Goal: Task Accomplishment & Management: Complete application form

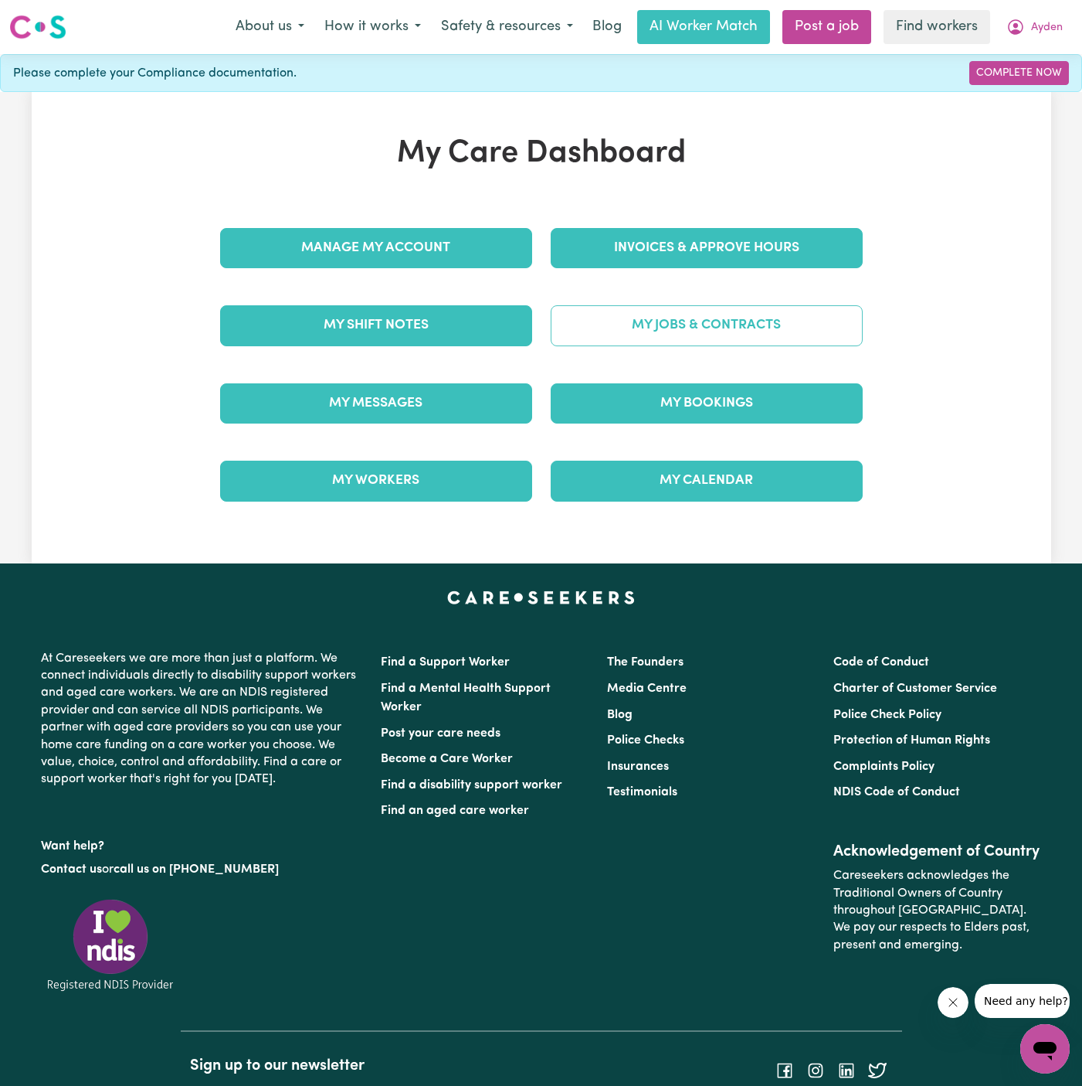
click at [716, 330] on link "My Jobs & Contracts" at bounding box center [707, 325] width 312 height 40
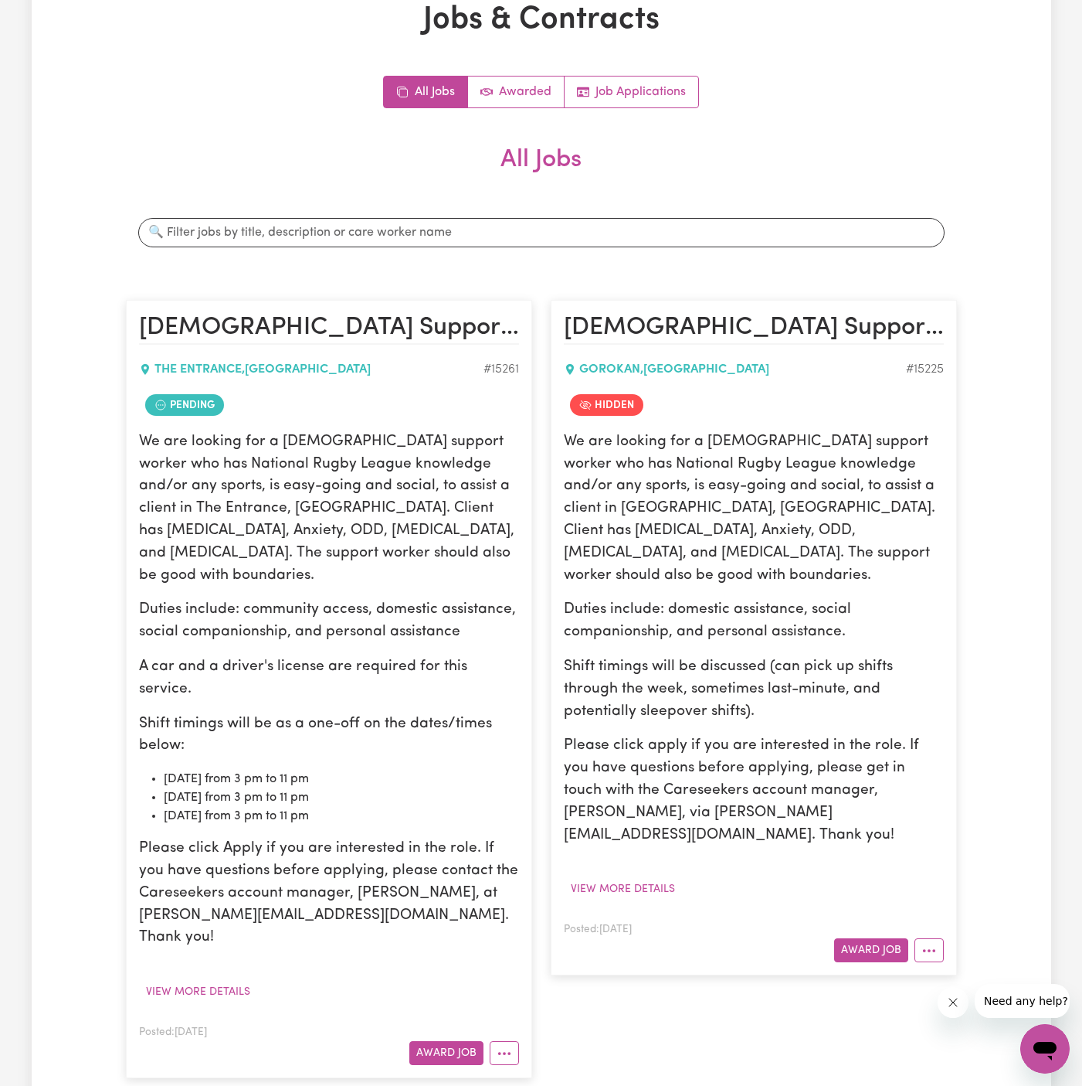
scroll to position [182, 0]
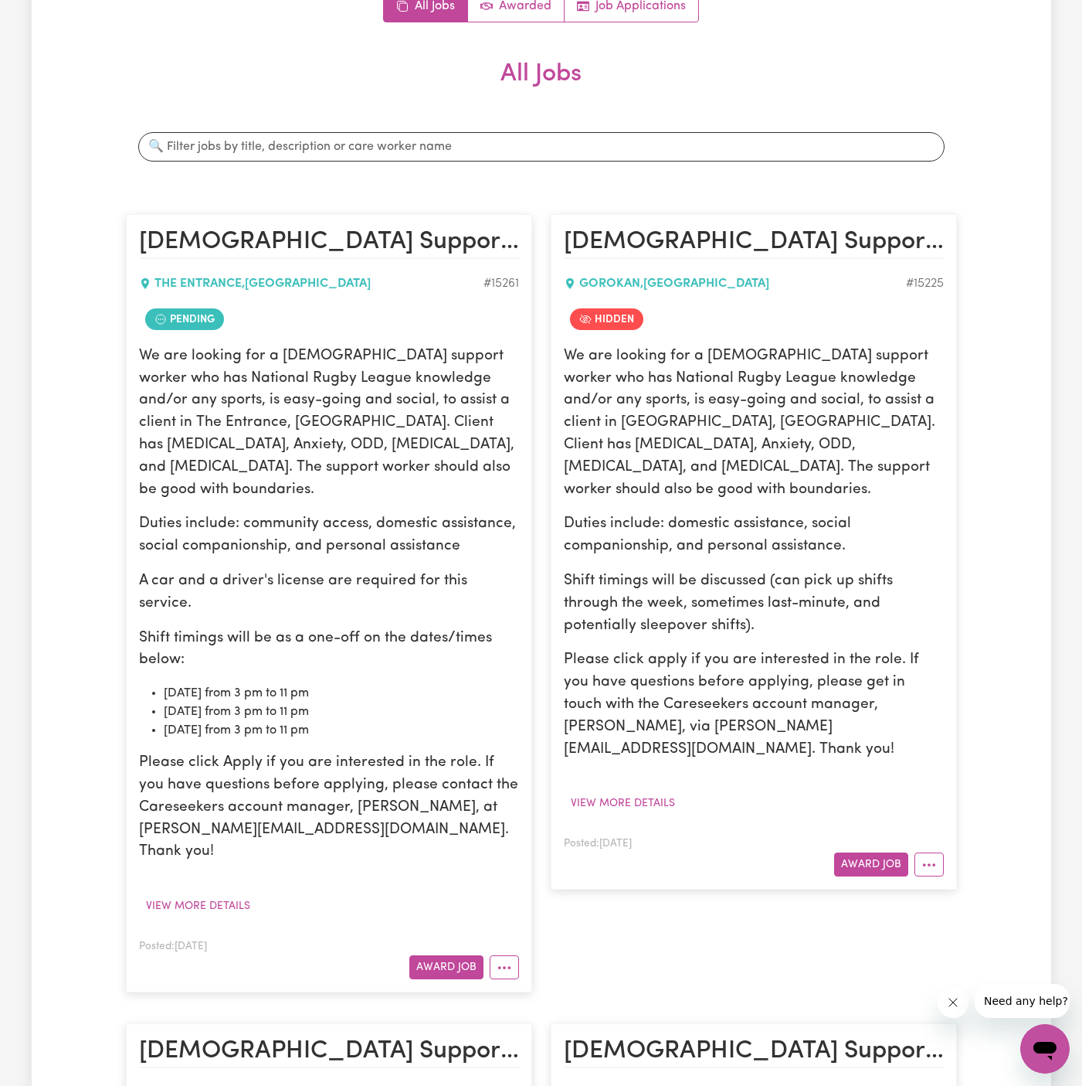
click at [511, 936] on div "Posted: [DATE] Award Job" at bounding box center [329, 957] width 380 height 42
click at [510, 960] on icon "More options" at bounding box center [504, 967] width 15 height 15
click at [553, 762] on link "View/Edit Contract" at bounding box center [566, 777] width 150 height 31
select select "WEEKDAY_DAYTIME"
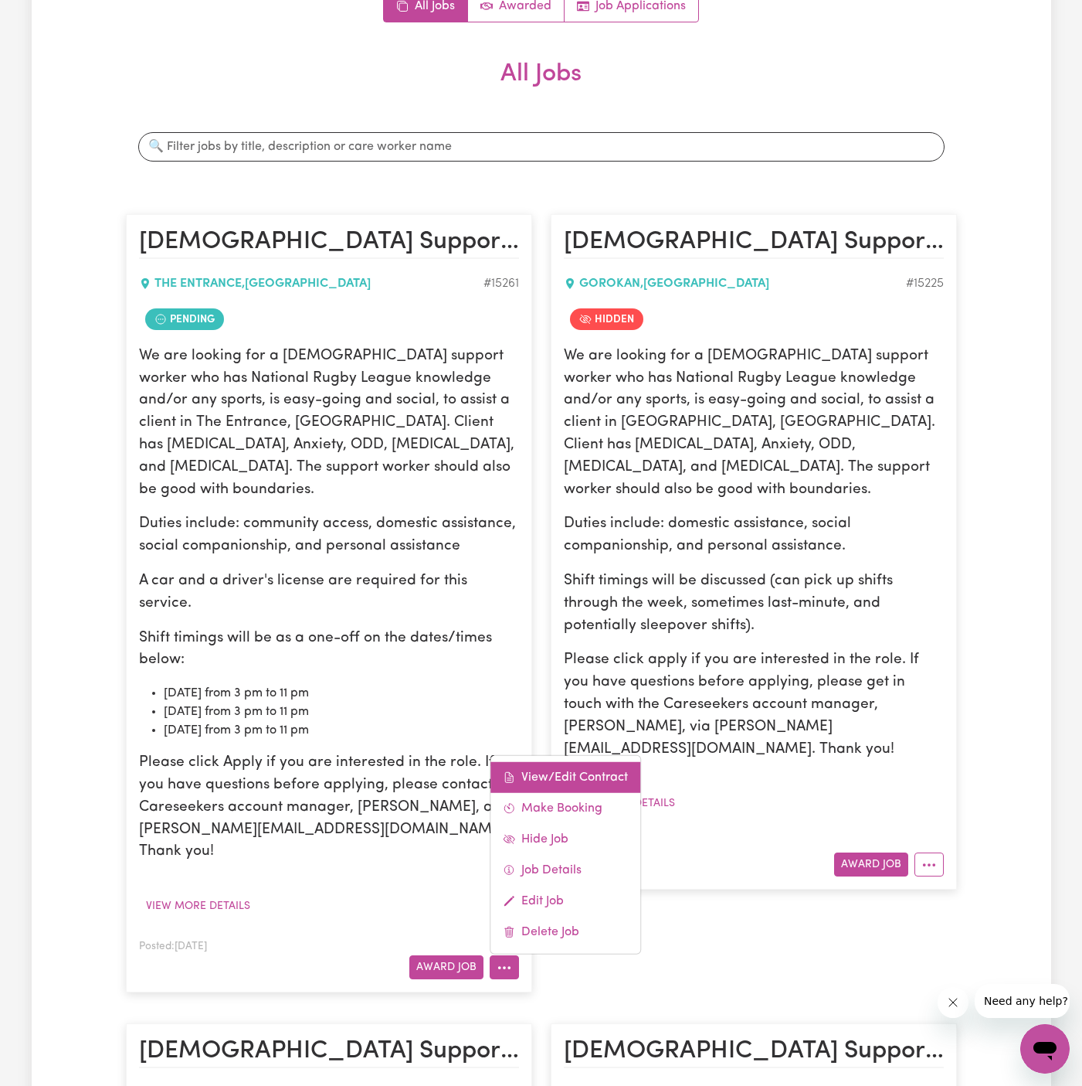
select select "COMMUNITY_ACCESS"
select select "ONE"
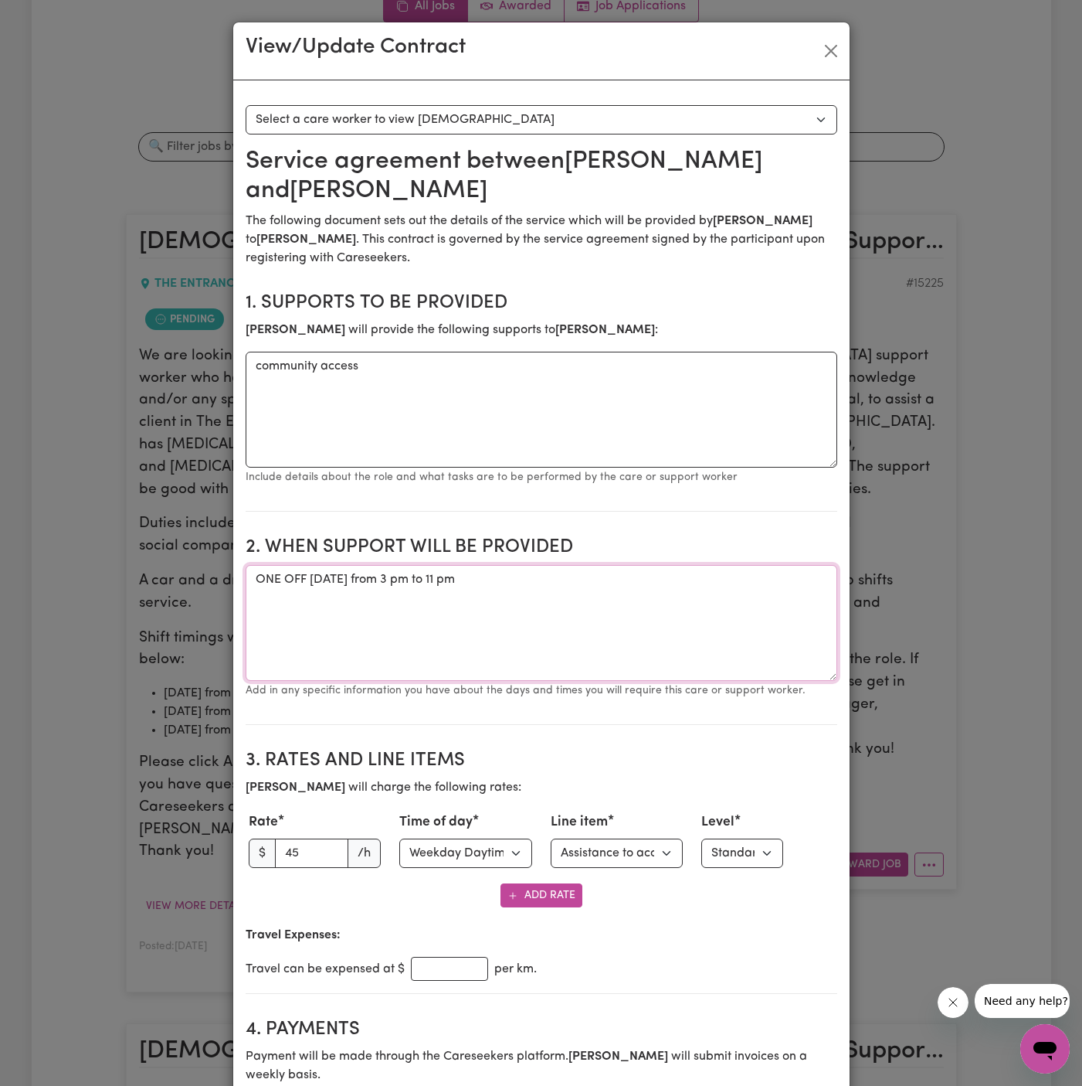
click at [421, 565] on textarea "ONE OFF [DATE] from 3 pm to 11 pm" at bounding box center [542, 623] width 592 height 116
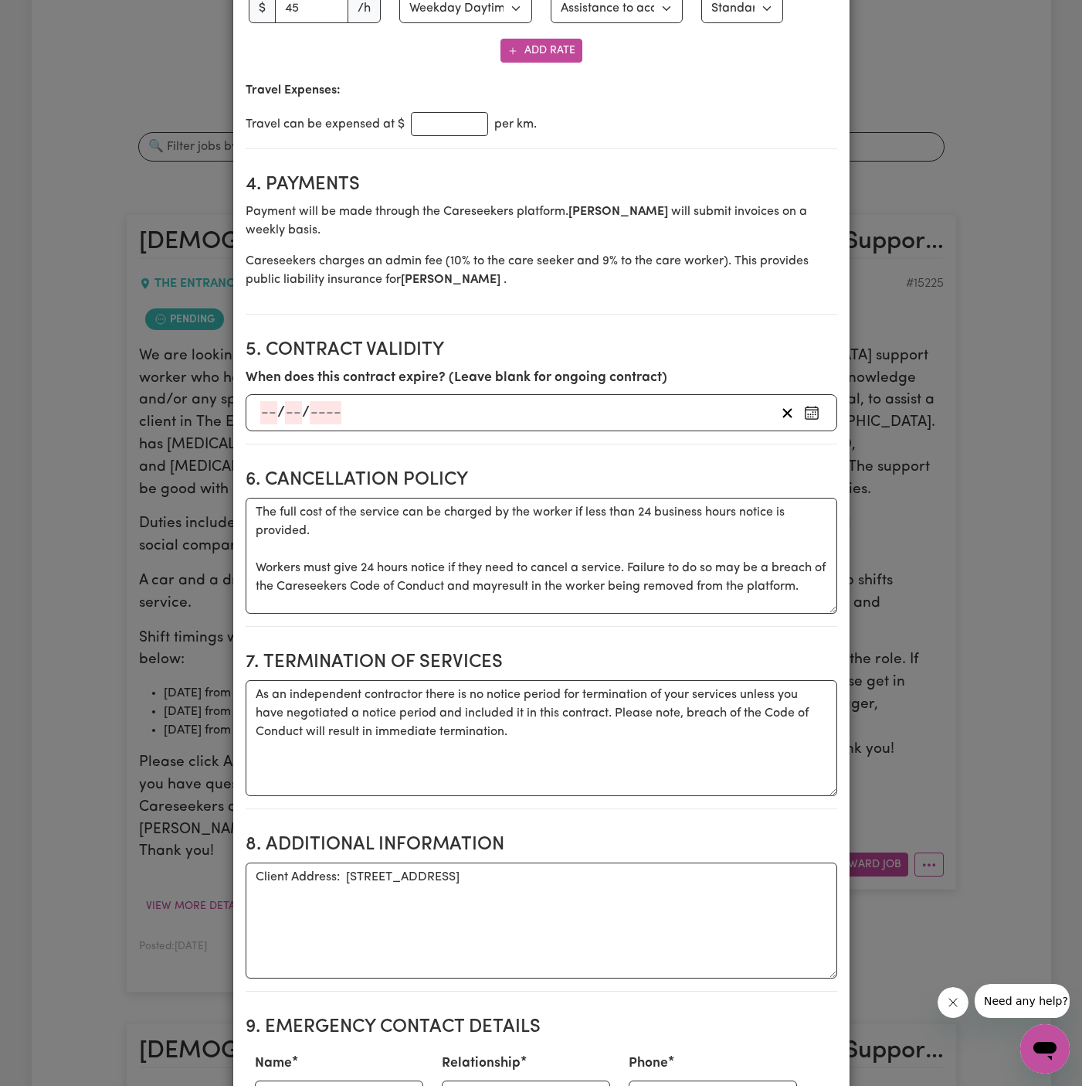
scroll to position [1110, 0]
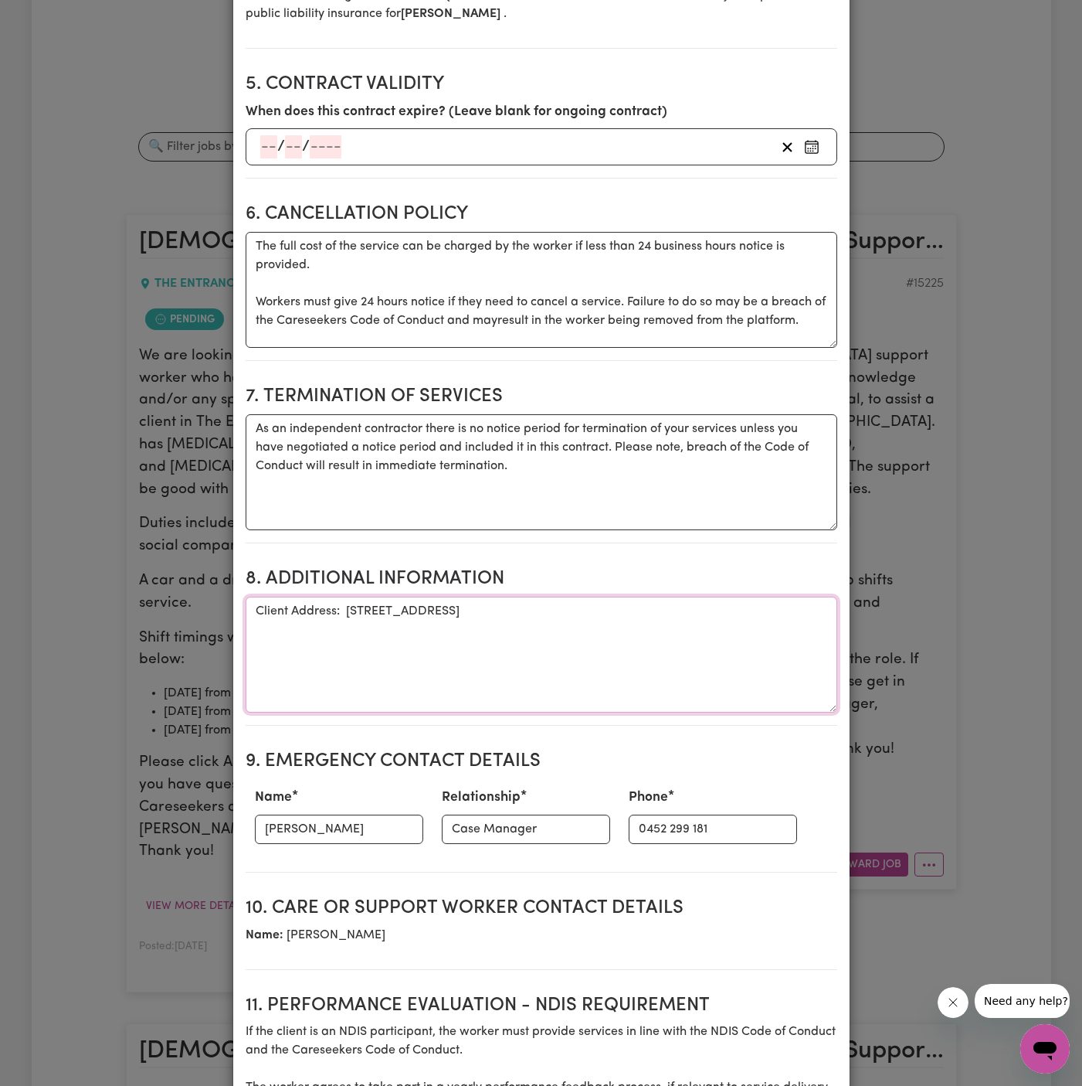
drag, startPoint x: 343, startPoint y: 560, endPoint x: 731, endPoint y: 558, distance: 387.9
click at [731, 596] on textarea "Client Address: [STREET_ADDRESS]" at bounding box center [542, 654] width 592 height 116
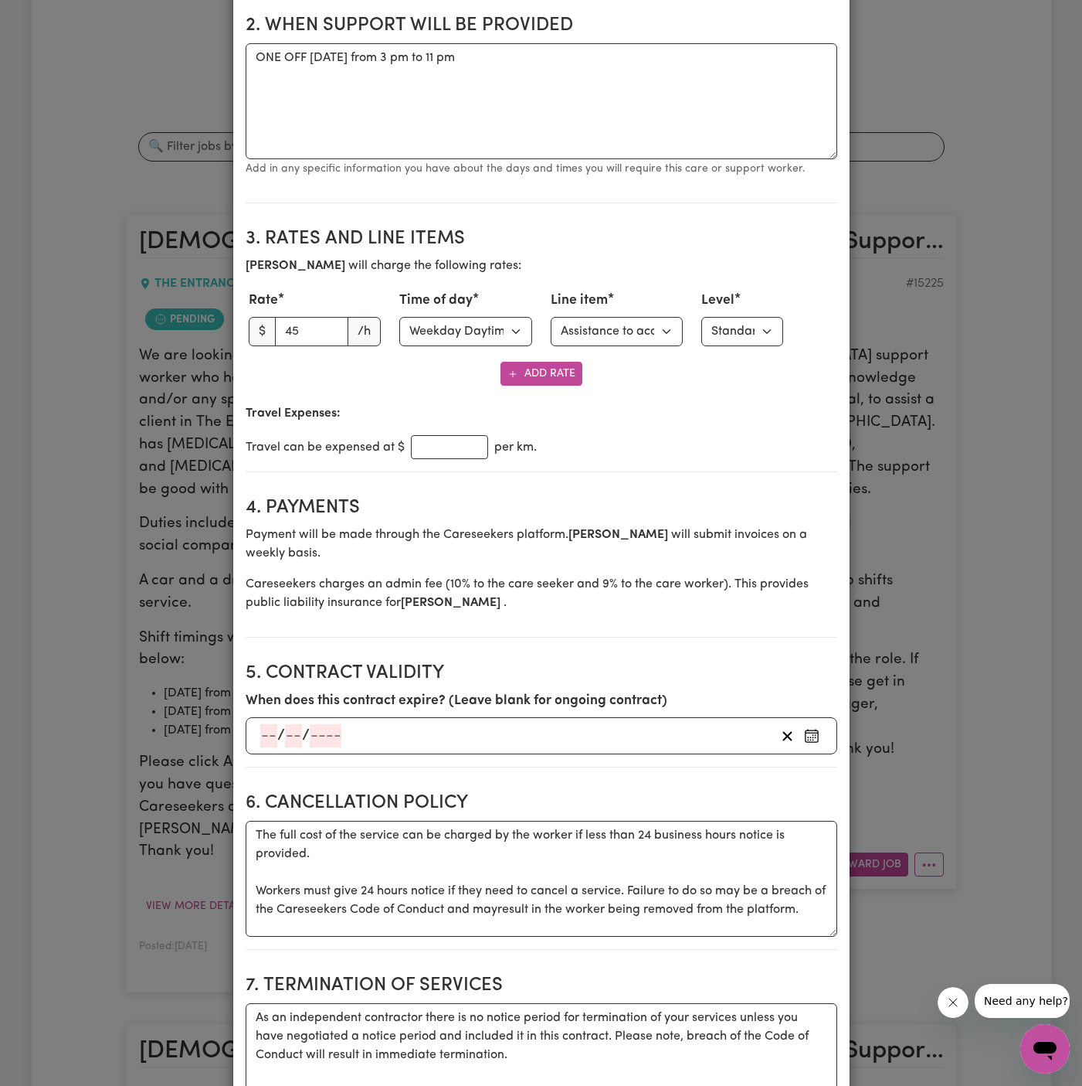
scroll to position [0, 0]
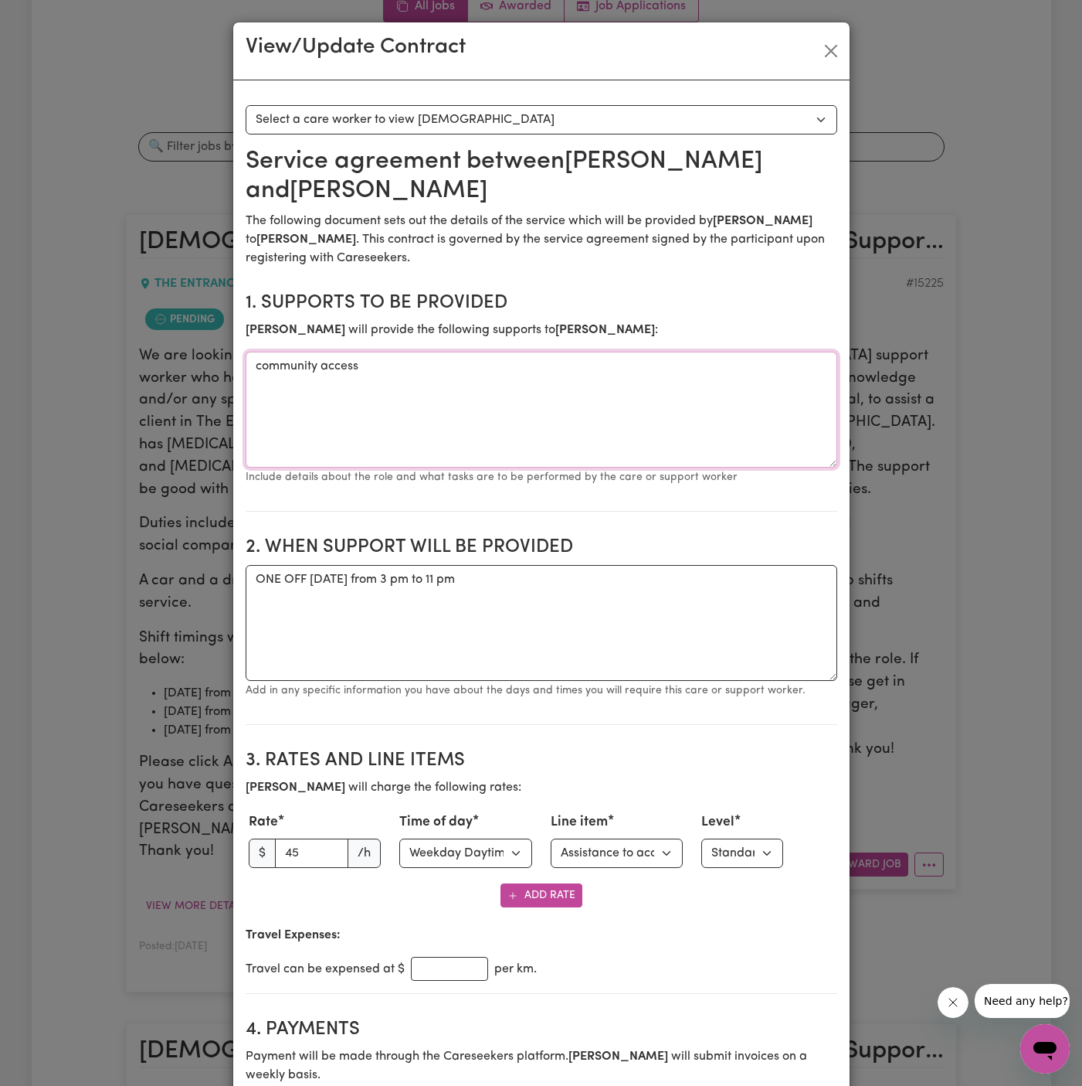
click at [328, 352] on textarea "community access" at bounding box center [542, 410] width 592 height 116
click at [835, 49] on button "Close" at bounding box center [831, 51] width 25 height 25
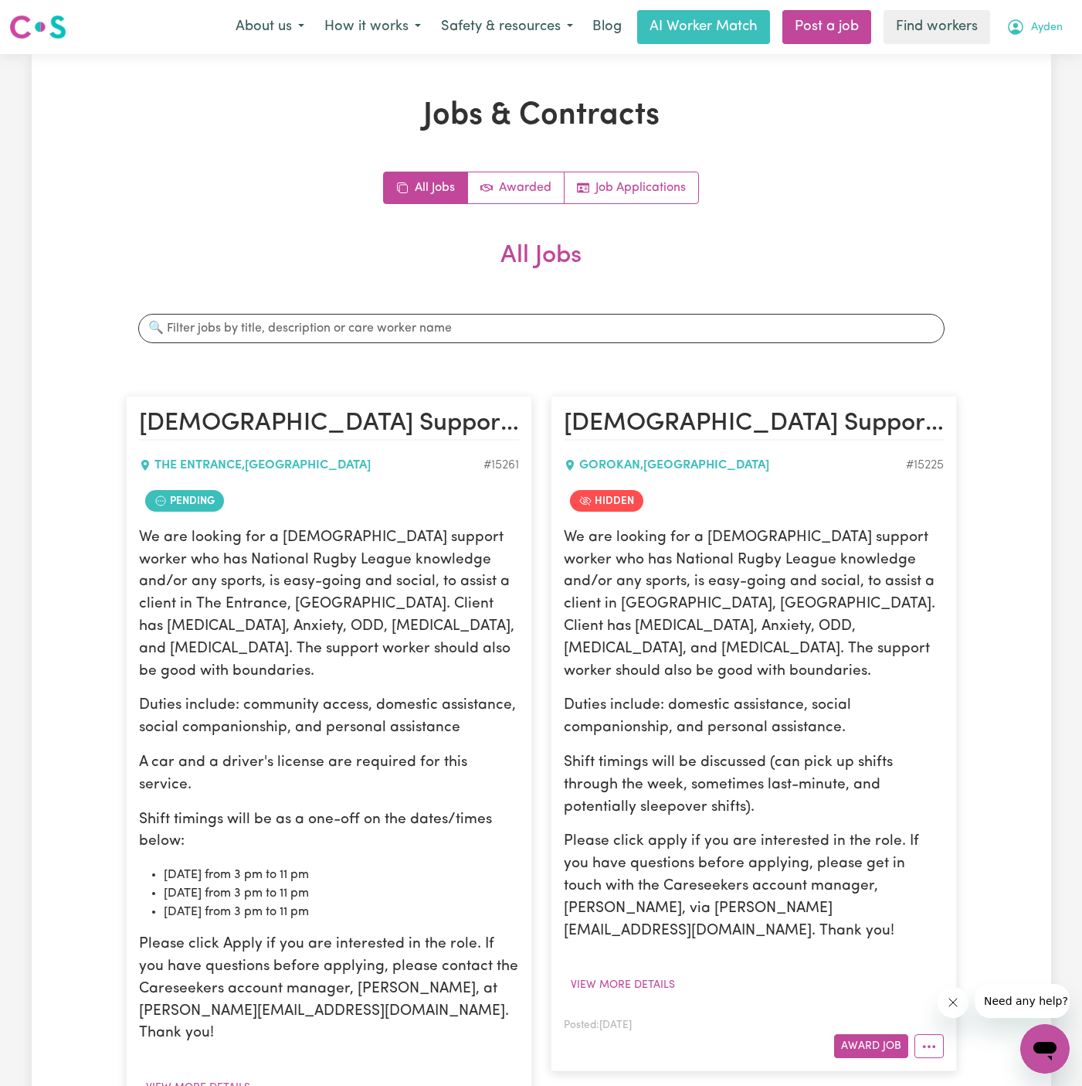
click at [1041, 32] on span "Ayden" at bounding box center [1047, 27] width 32 height 17
click at [1035, 80] on link "Logout" at bounding box center [1011, 88] width 122 height 29
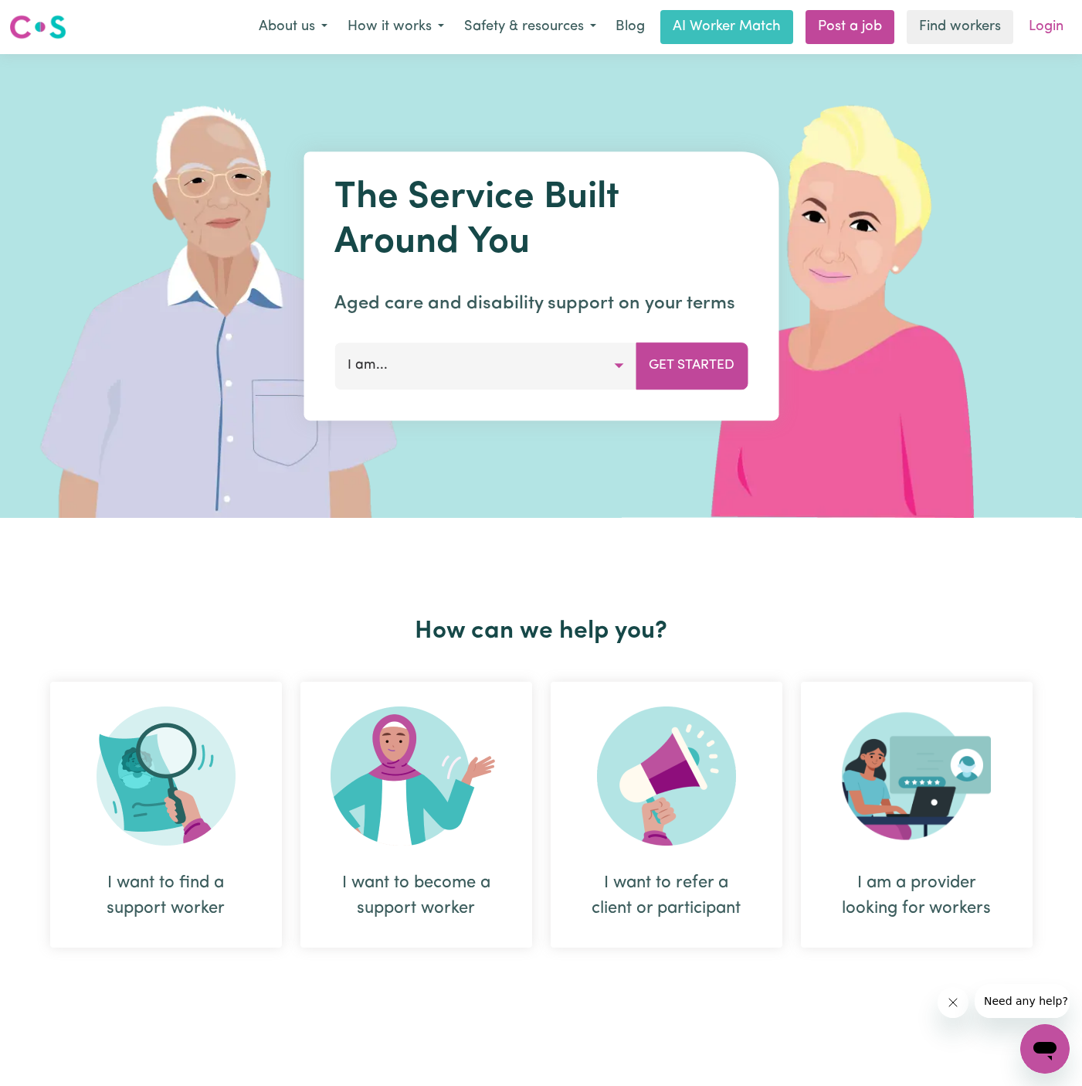
click at [1045, 25] on link "Login" at bounding box center [1046, 27] width 53 height 34
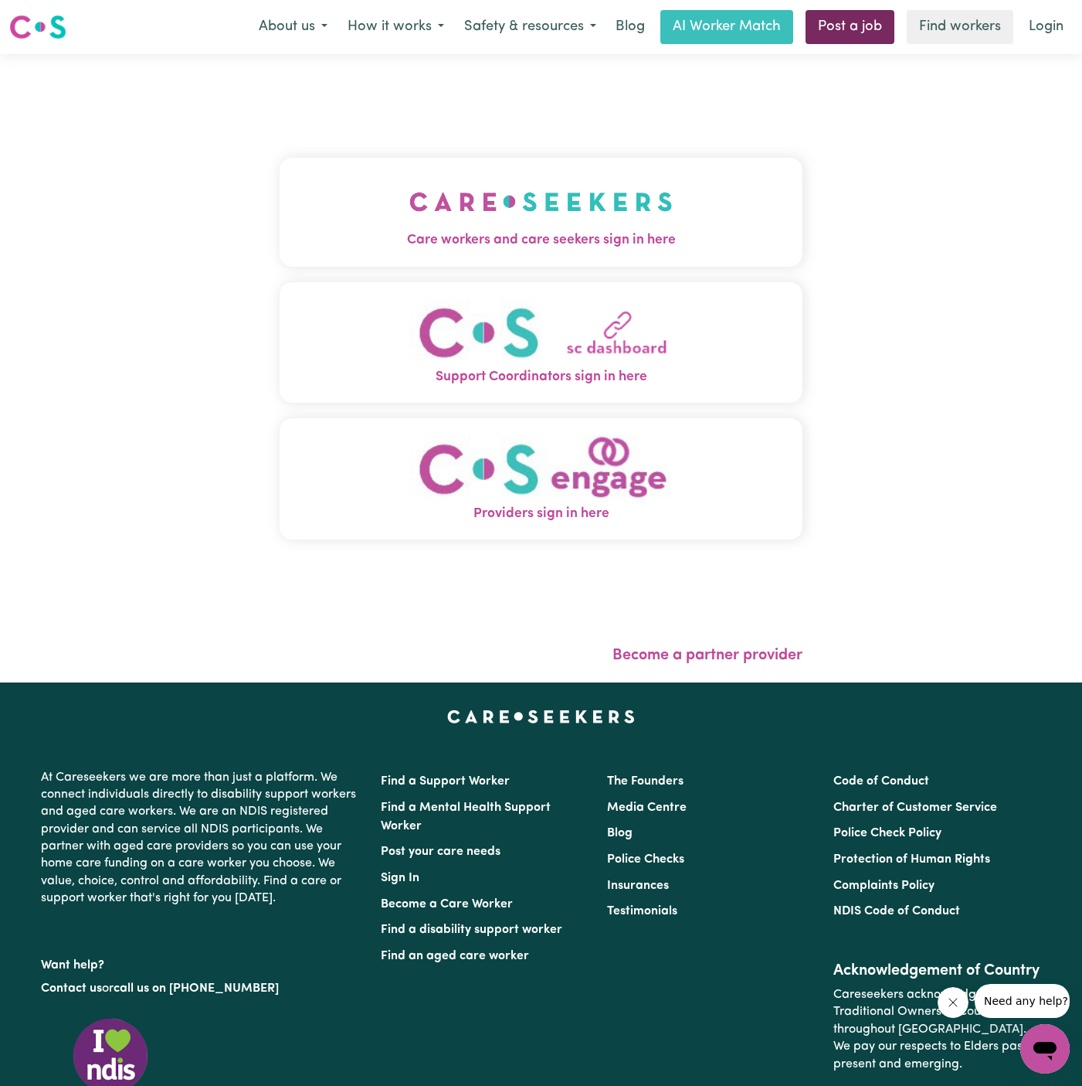
click at [852, 23] on link "Post a job" at bounding box center [850, 27] width 89 height 34
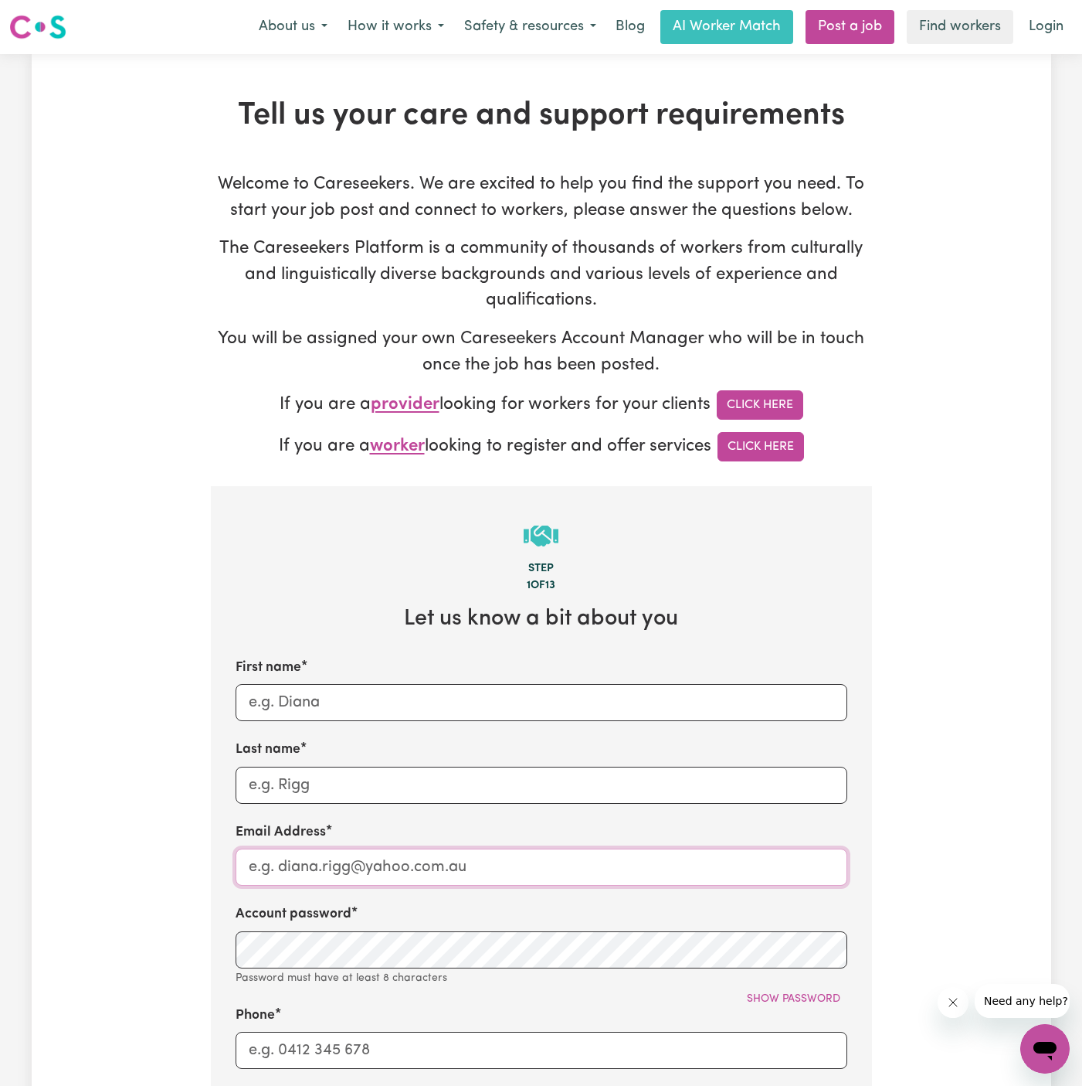
type input "[PERSON_NAME][EMAIL_ADDRESS][DOMAIN_NAME]"
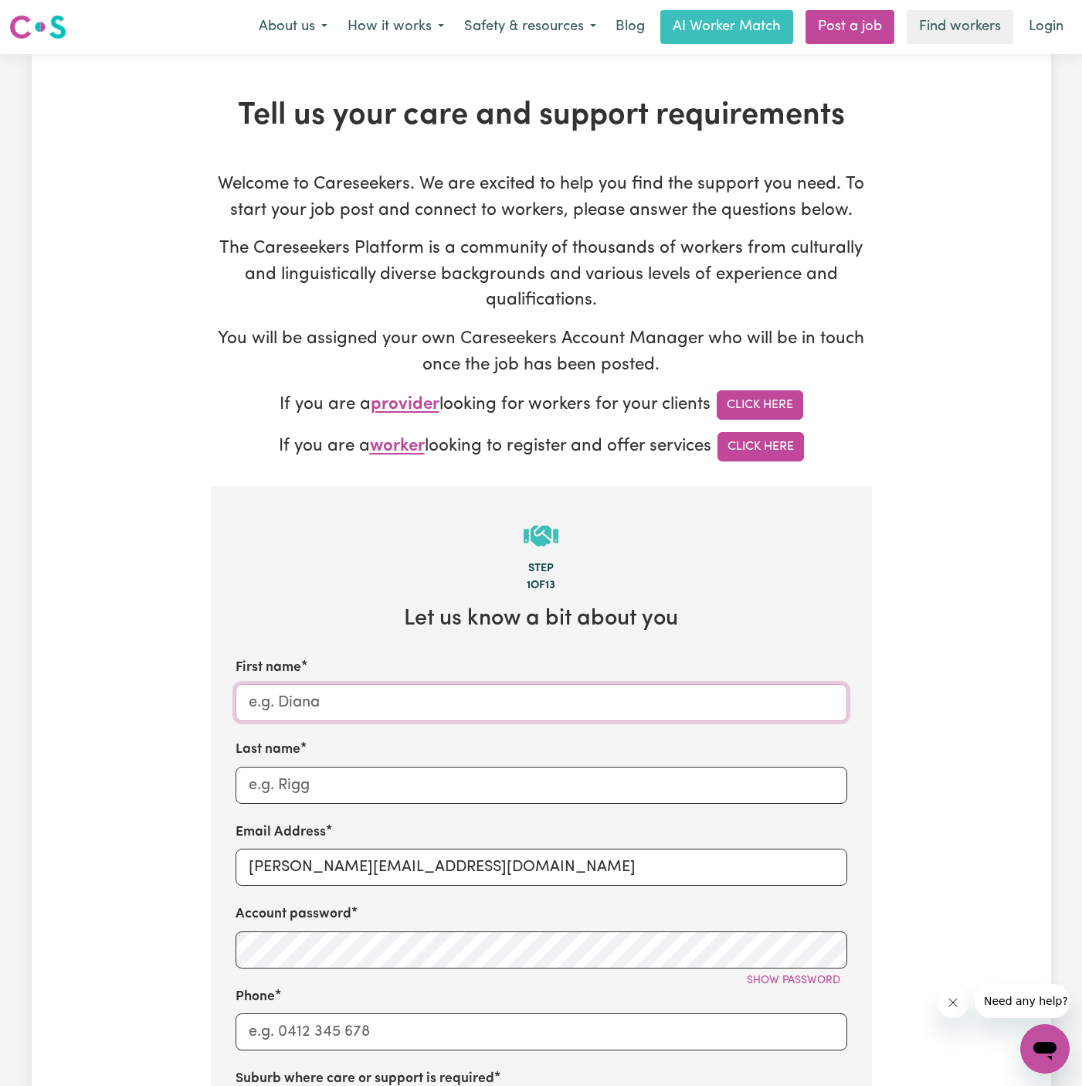
click at [362, 710] on input "First name" at bounding box center [542, 702] width 612 height 37
paste input "[PERSON_NAME]"
click at [308, 707] on input "[PERSON_NAME]" at bounding box center [542, 702] width 612 height 37
type input "Ika"
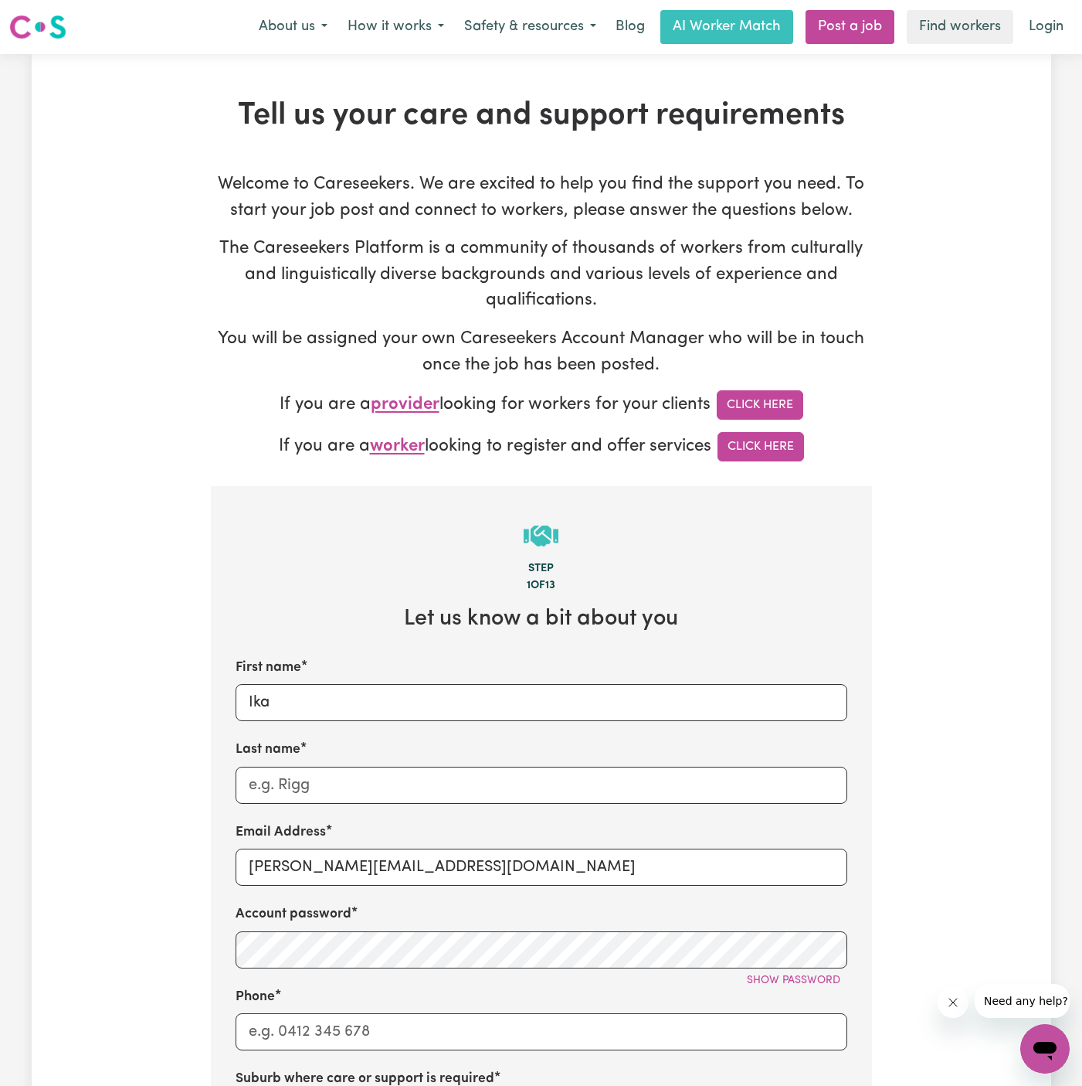
drag, startPoint x: 304, startPoint y: 742, endPoint x: 304, endPoint y: 753, distance: 10.0
click at [301, 742] on label "Last name" at bounding box center [268, 749] width 65 height 20
click at [304, 766] on input "Last name" at bounding box center [542, 784] width 612 height 37
click at [304, 761] on div "Last name" at bounding box center [542, 770] width 612 height 63
click at [305, 790] on input "Last name" at bounding box center [542, 784] width 612 height 37
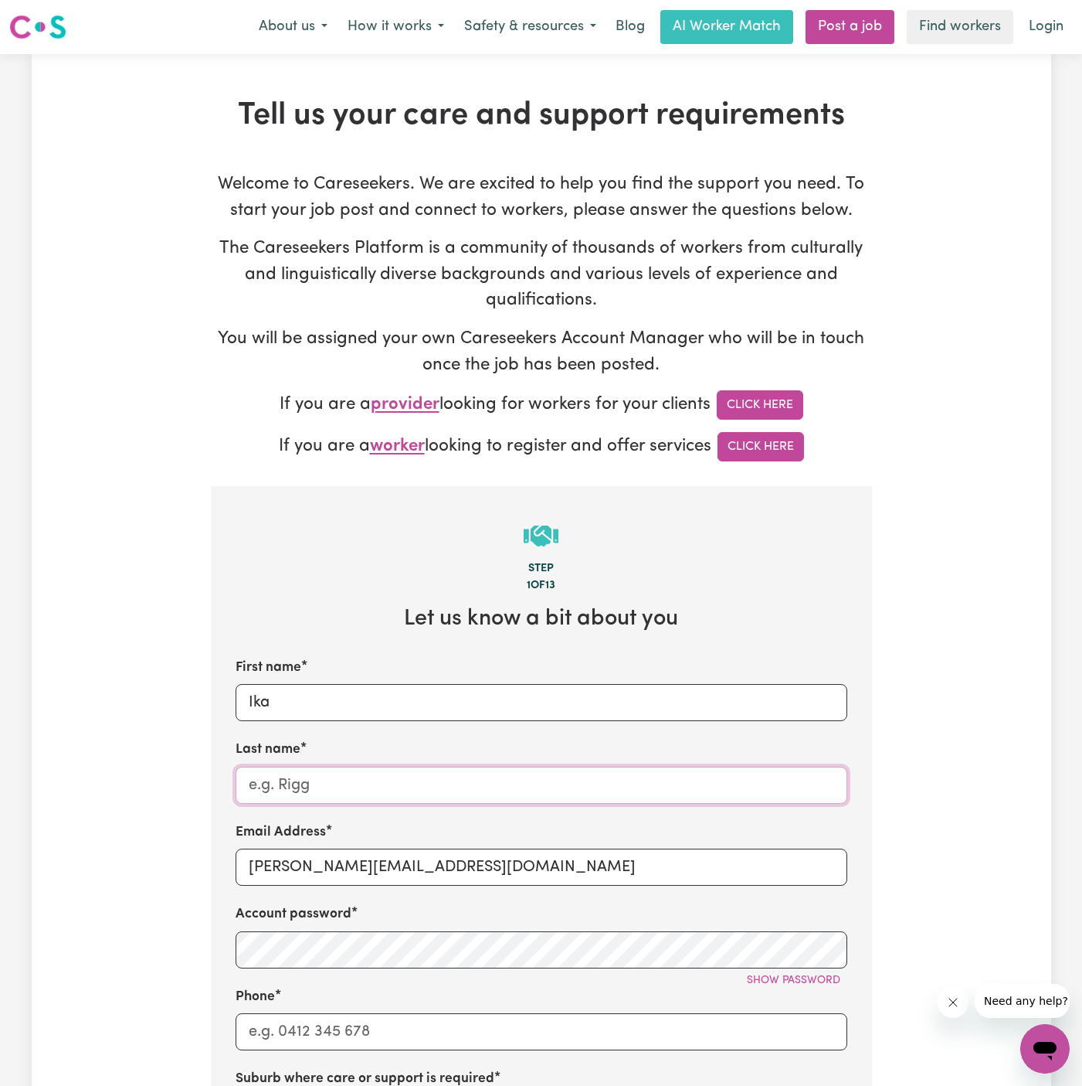
paste input "Tomic"
type input "Tomic"
click at [306, 806] on div "First name [PERSON_NAME] Last name [PERSON_NAME] Email Address [PERSON_NAME][EM…" at bounding box center [542, 977] width 612 height 639
drag, startPoint x: 287, startPoint y: 868, endPoint x: 475, endPoint y: 868, distance: 188.5
click at [475, 868] on input "[PERSON_NAME][EMAIL_ADDRESS][DOMAIN_NAME]" at bounding box center [542, 866] width 612 height 37
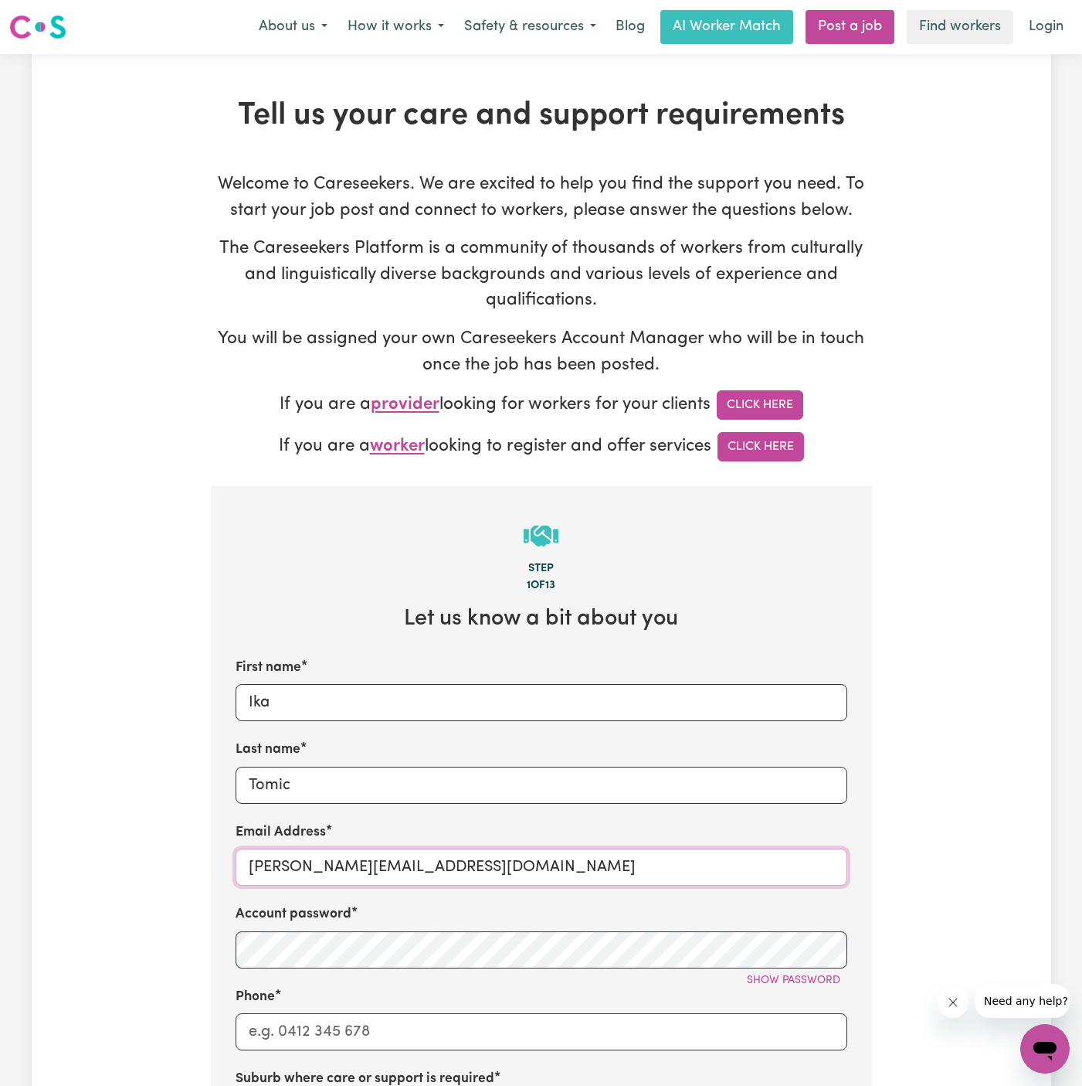
click at [437, 872] on input "[PERSON_NAME][EMAIL_ADDRESS][DOMAIN_NAME]" at bounding box center [542, 866] width 612 height 37
drag, startPoint x: 444, startPoint y: 872, endPoint x: 284, endPoint y: 864, distance: 160.1
click at [284, 864] on input "[PERSON_NAME][EMAIL_ADDRESS][DOMAIN_NAME]" at bounding box center [542, 866] width 612 height 37
click at [368, 852] on input "[PERSON_NAME][EMAIL_ADDRESS][DOMAIN_NAME]" at bounding box center [542, 866] width 612 height 37
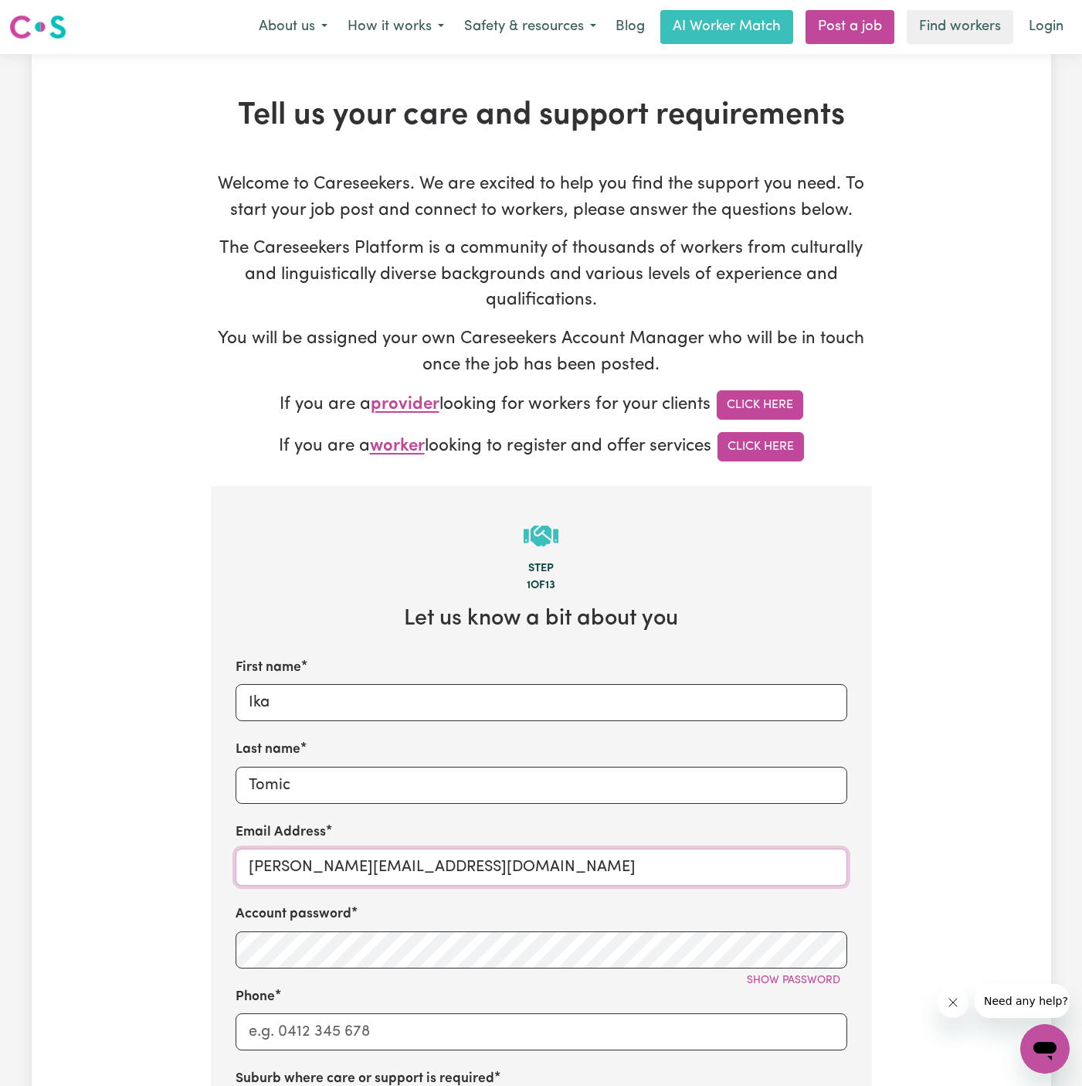
click at [368, 852] on input "[PERSON_NAME][EMAIL_ADDRESS][DOMAIN_NAME]" at bounding box center [542, 866] width 612 height 37
paste input "IkaTomicVC"
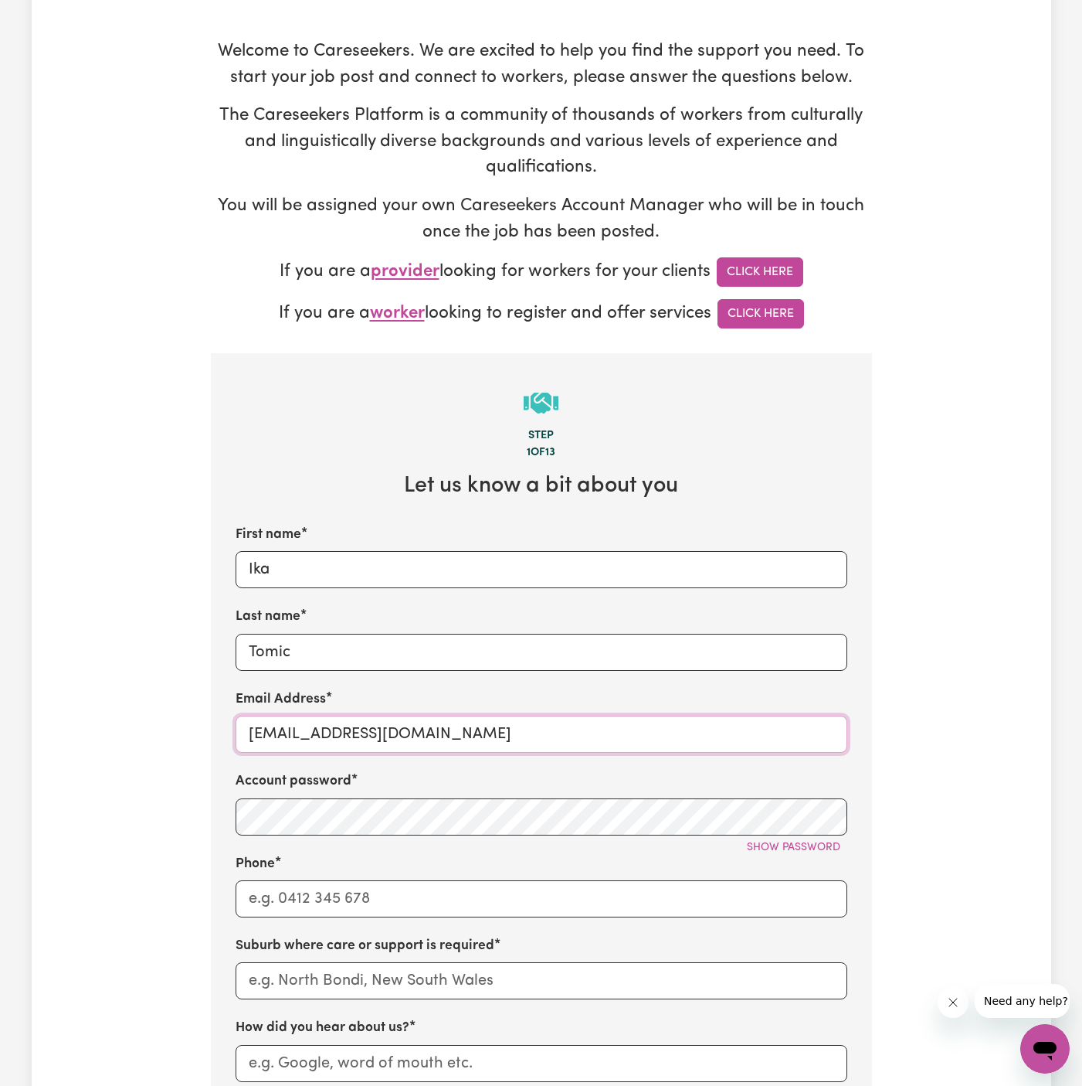
scroll to position [142, 0]
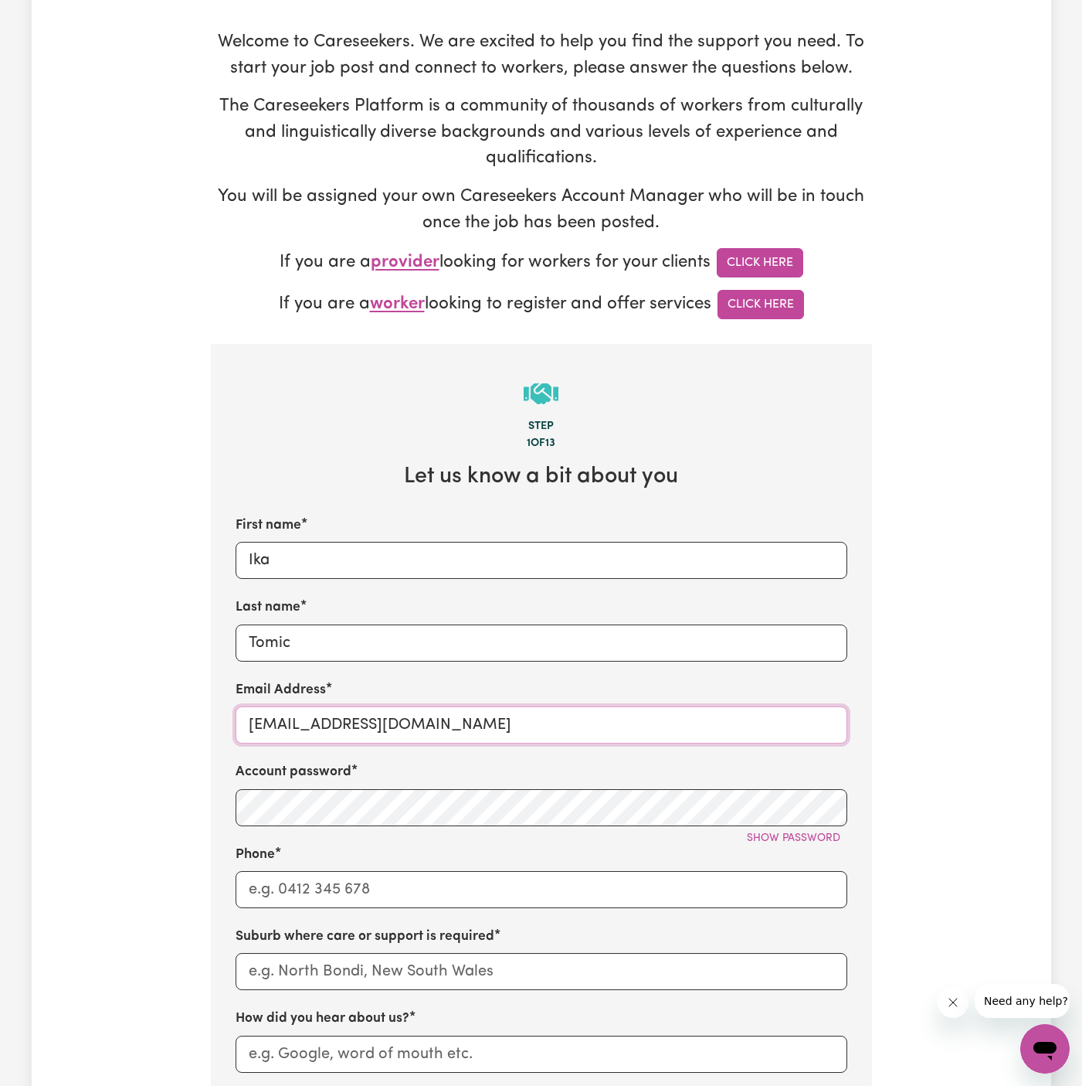
type input "[EMAIL_ADDRESS][DOMAIN_NAME]"
click at [393, 877] on input "Phone" at bounding box center [542, 889] width 612 height 37
type input "1300765465"
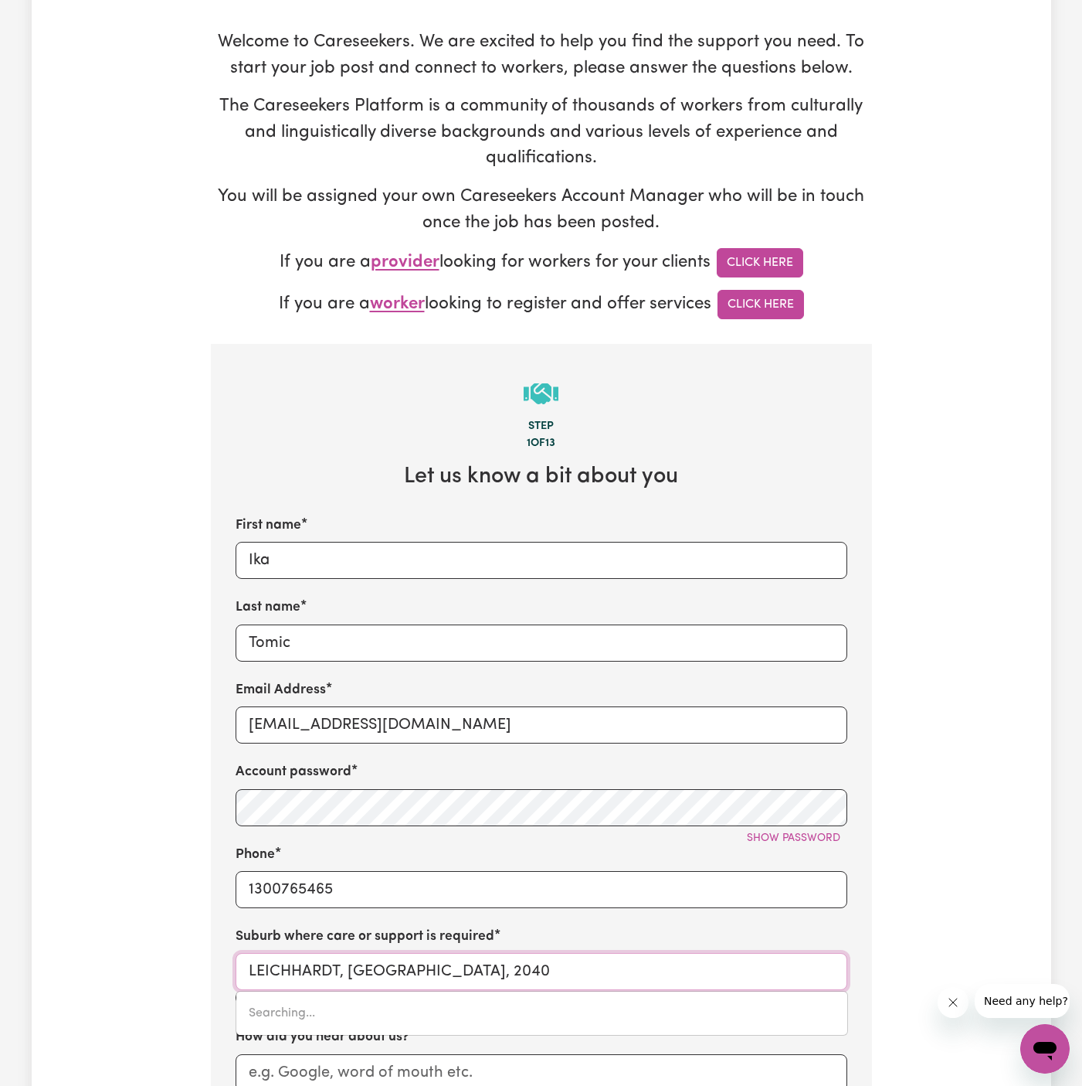
click at [410, 964] on input "LEICHHARDT, [GEOGRAPHIC_DATA], 2040" at bounding box center [542, 971] width 612 height 37
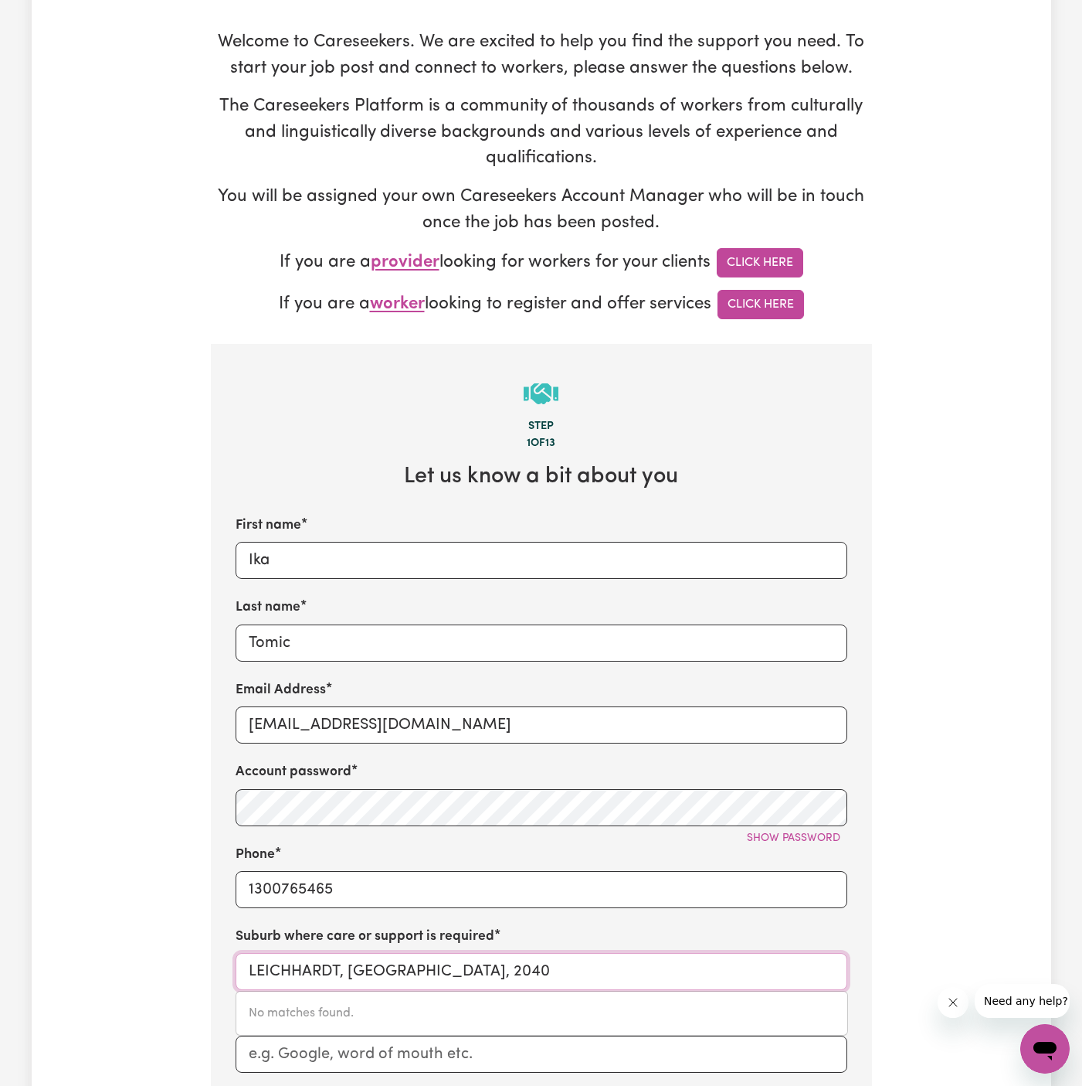
click at [410, 964] on input "LEICHHARDT, [GEOGRAPHIC_DATA], 2040" at bounding box center [542, 971] width 612 height 37
type input "star"
type input "starCKE, [GEOGRAPHIC_DATA], 4895"
type input "sta"
type input "staRCKE, [GEOGRAPHIC_DATA], 4895"
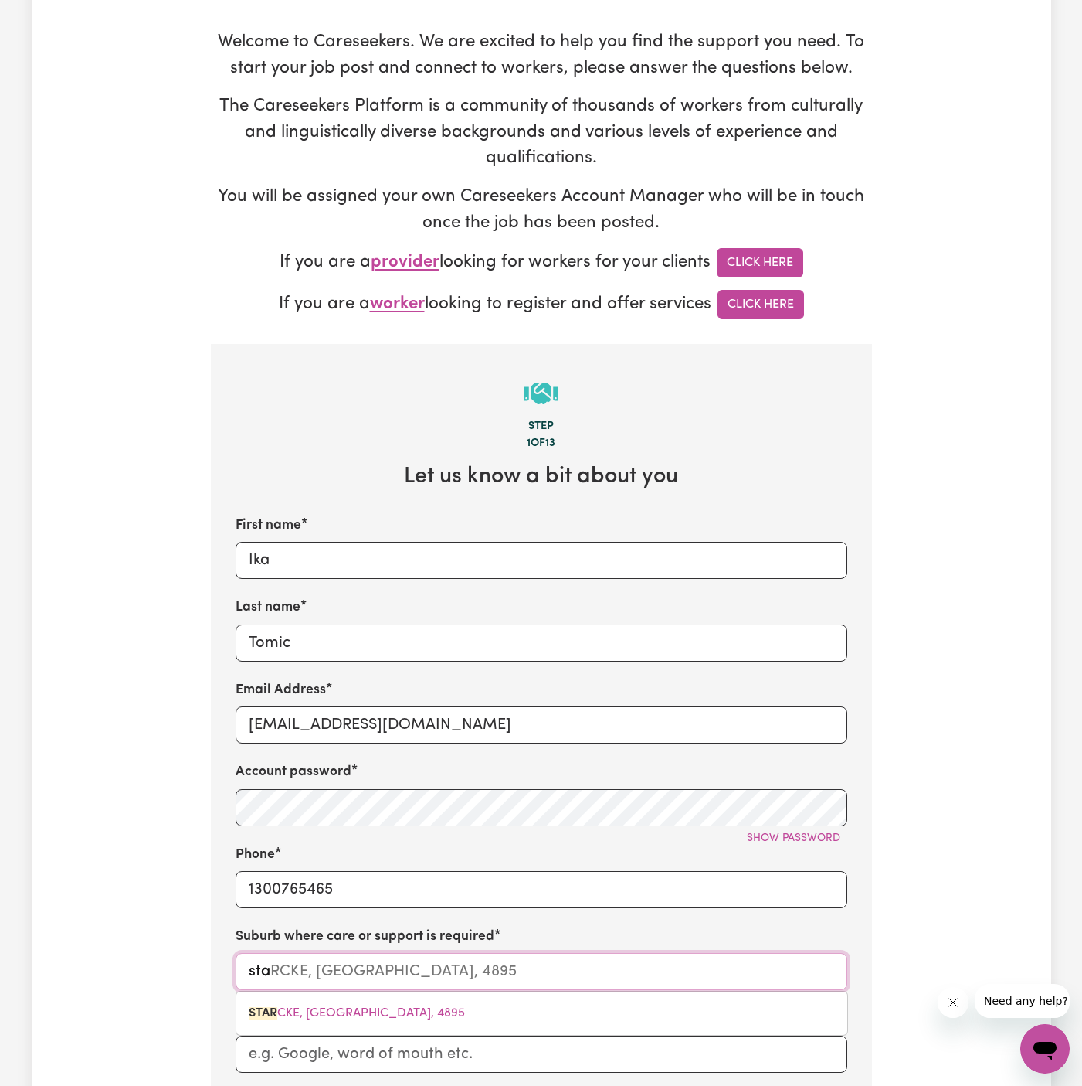
type input "st"
type input "strath"
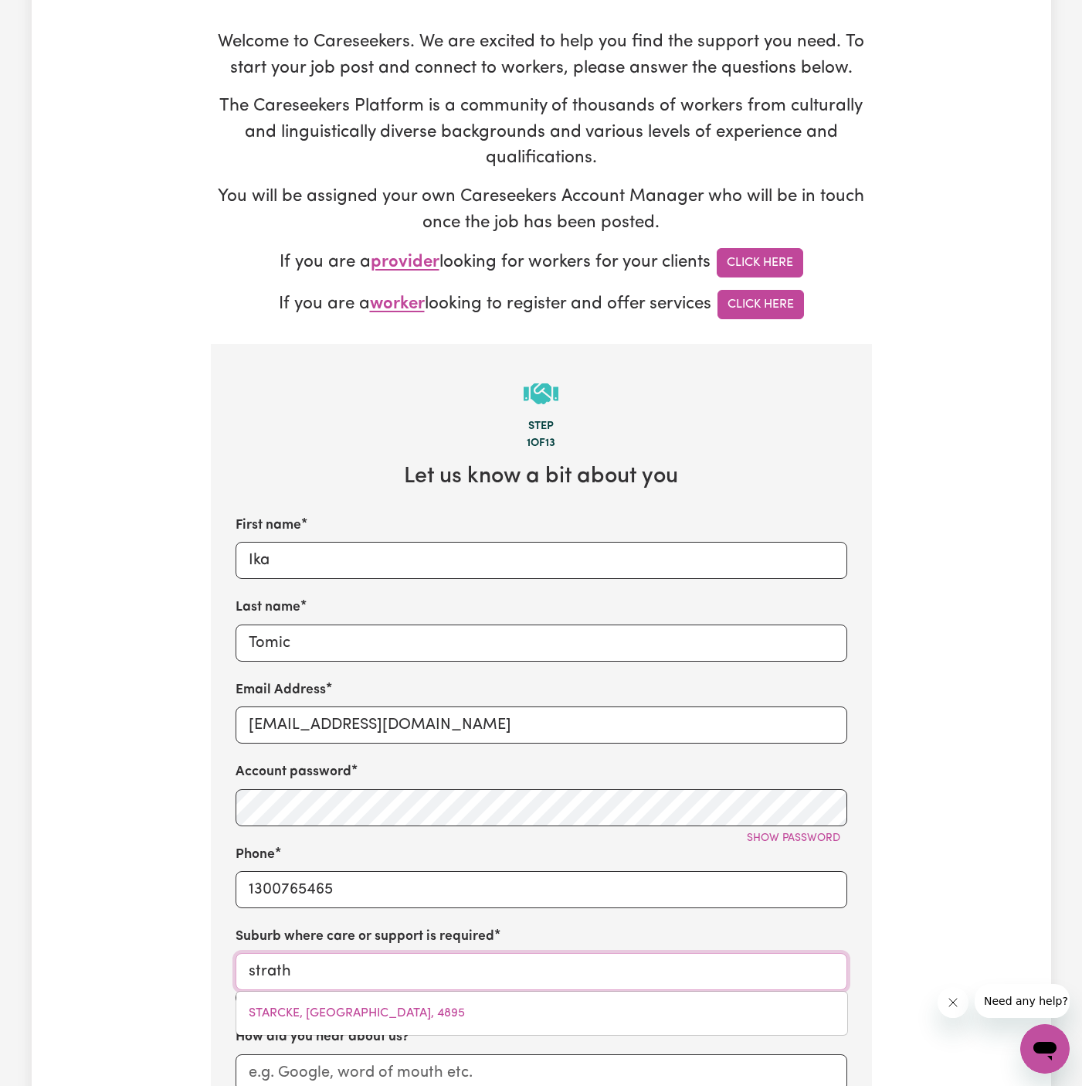
type input "[GEOGRAPHIC_DATA]"
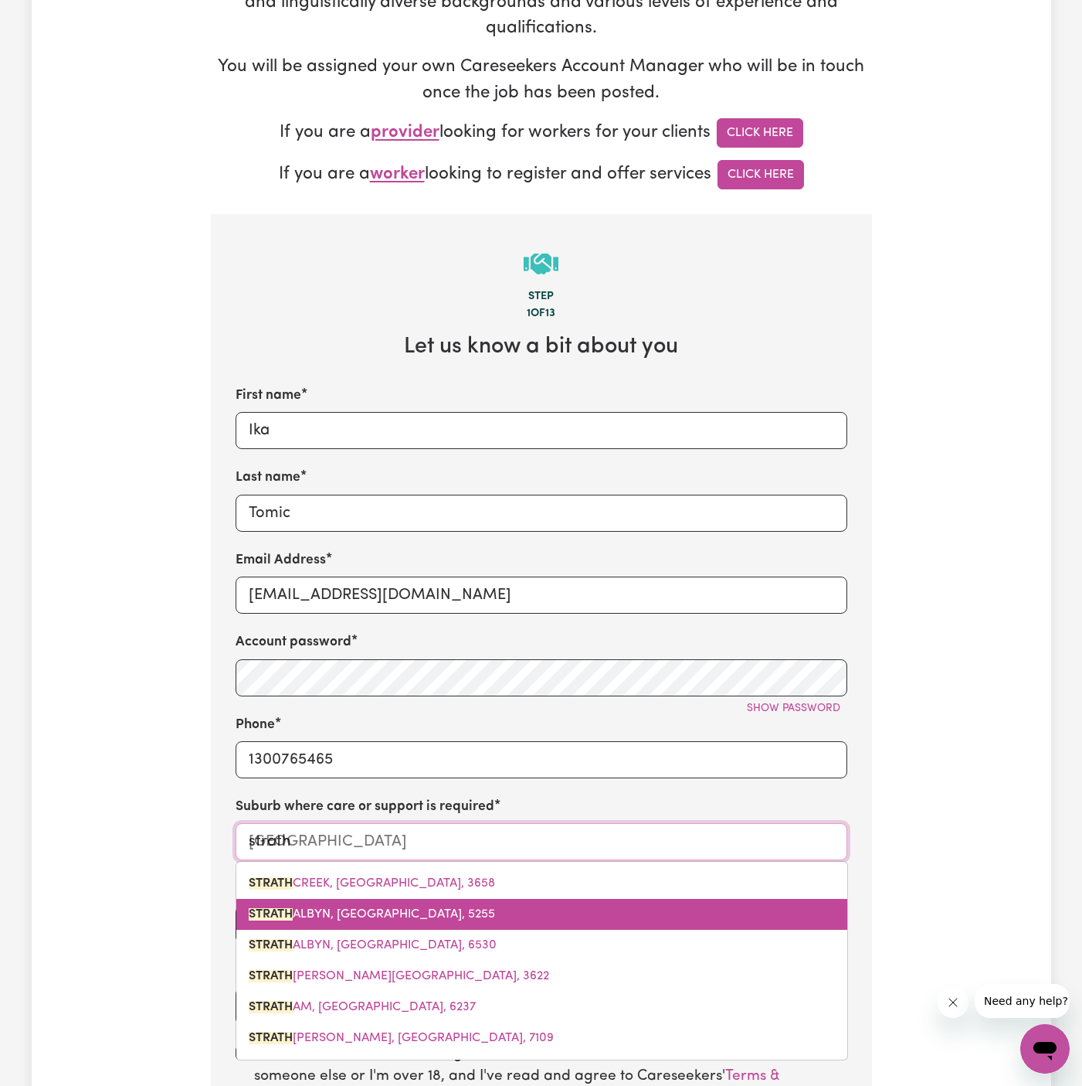
type input "strathf"
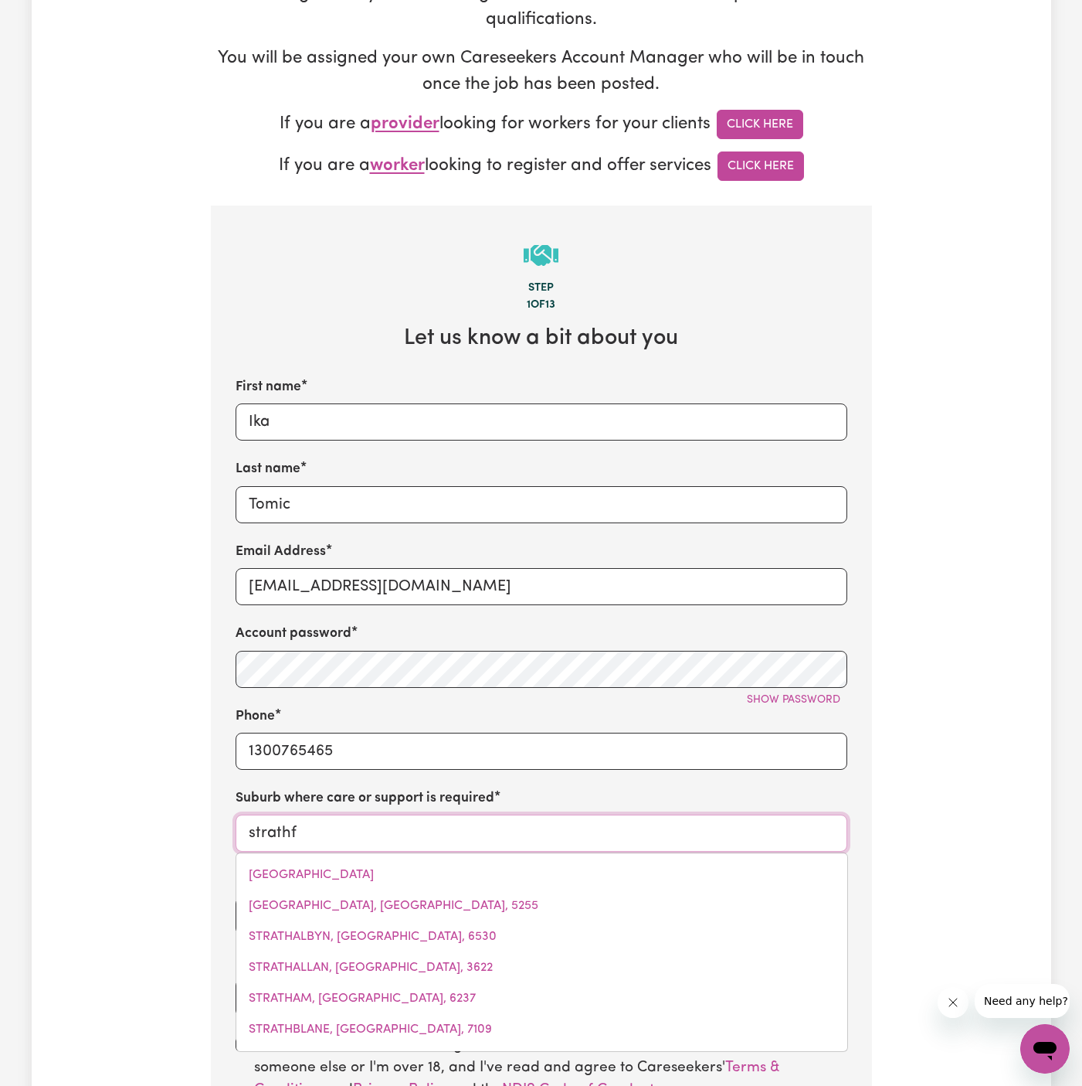
scroll to position [284, 0]
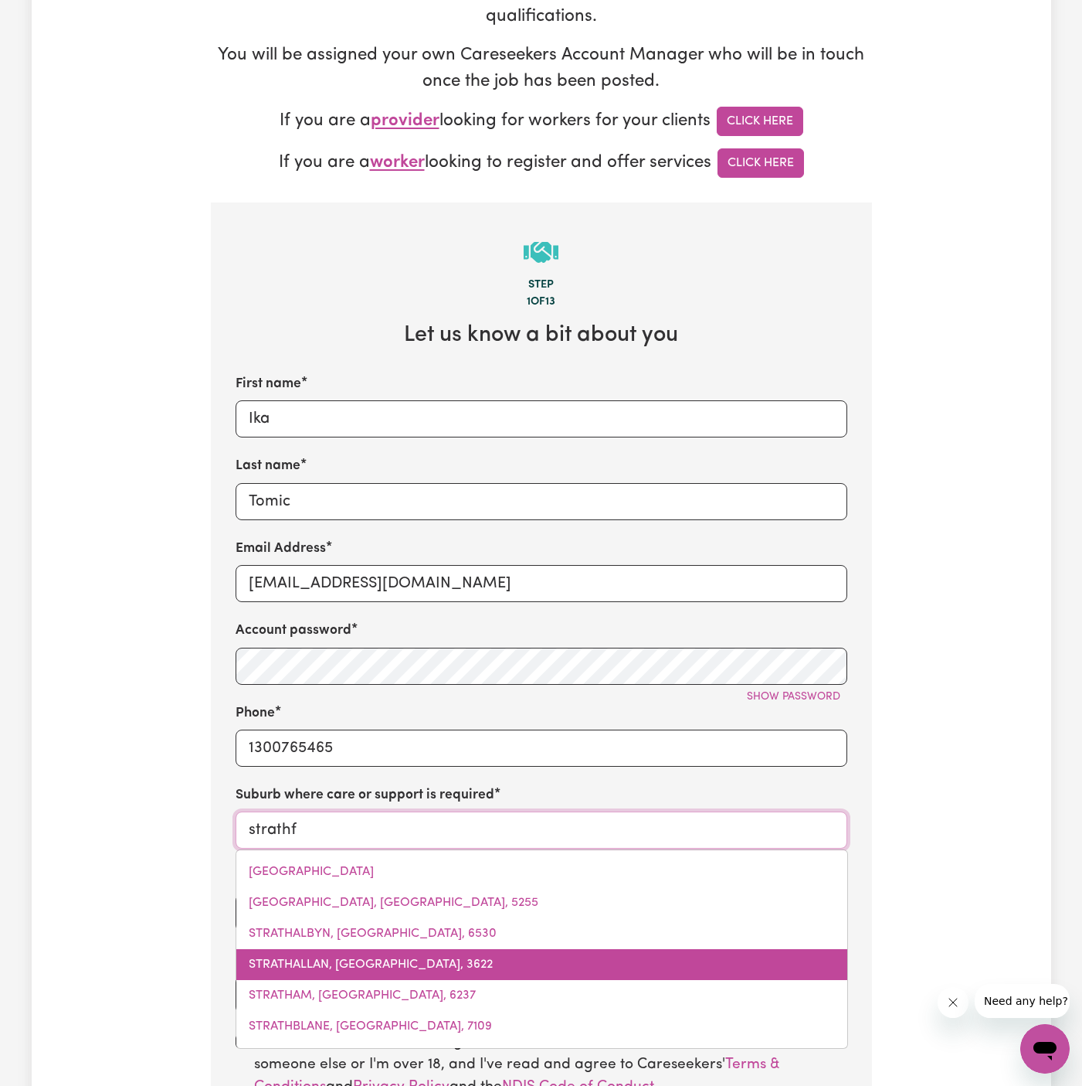
type input "strathfIELD, [GEOGRAPHIC_DATA], 2135"
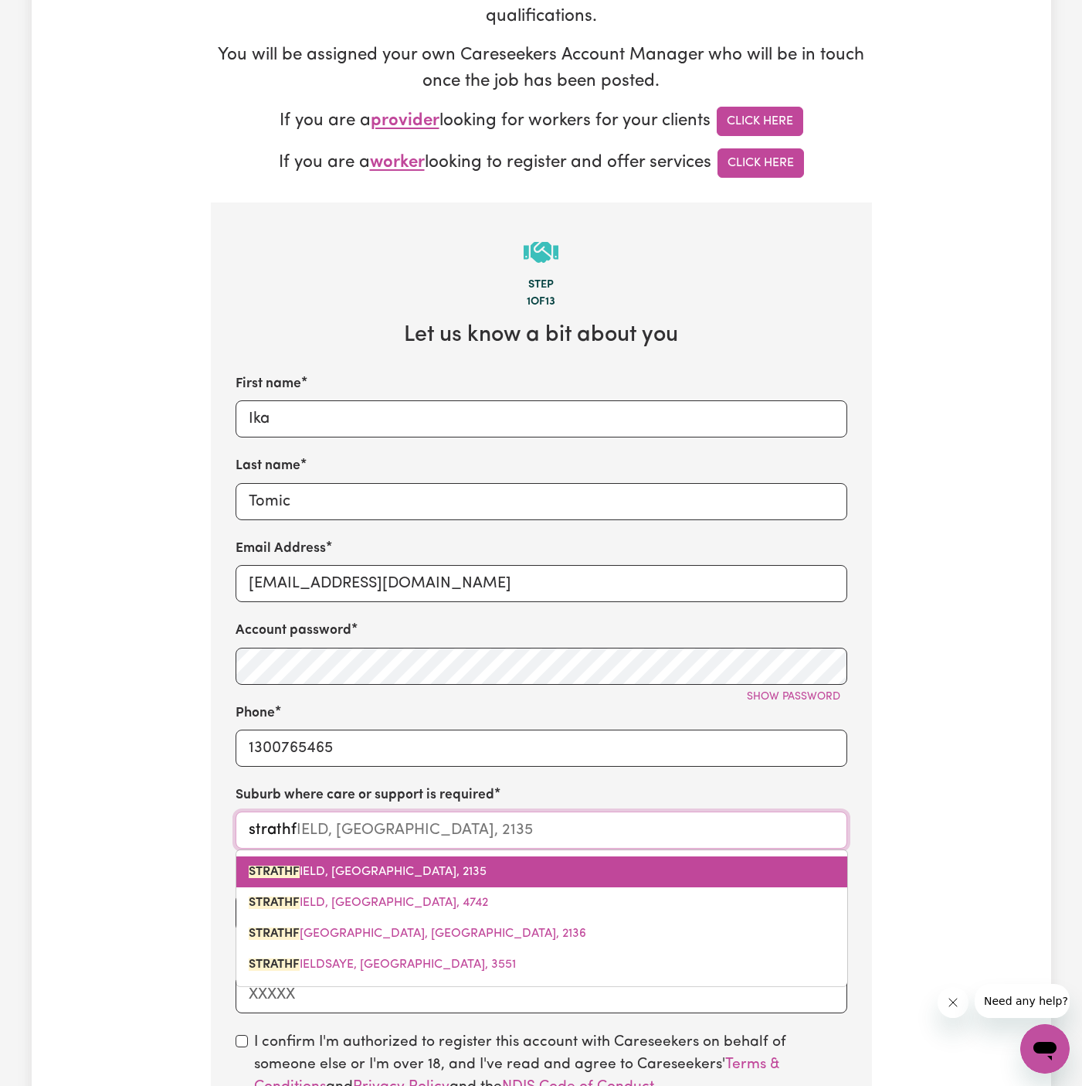
click at [318, 865] on span "STRATHF IELD, [GEOGRAPHIC_DATA], 2135" at bounding box center [368, 871] width 238 height 12
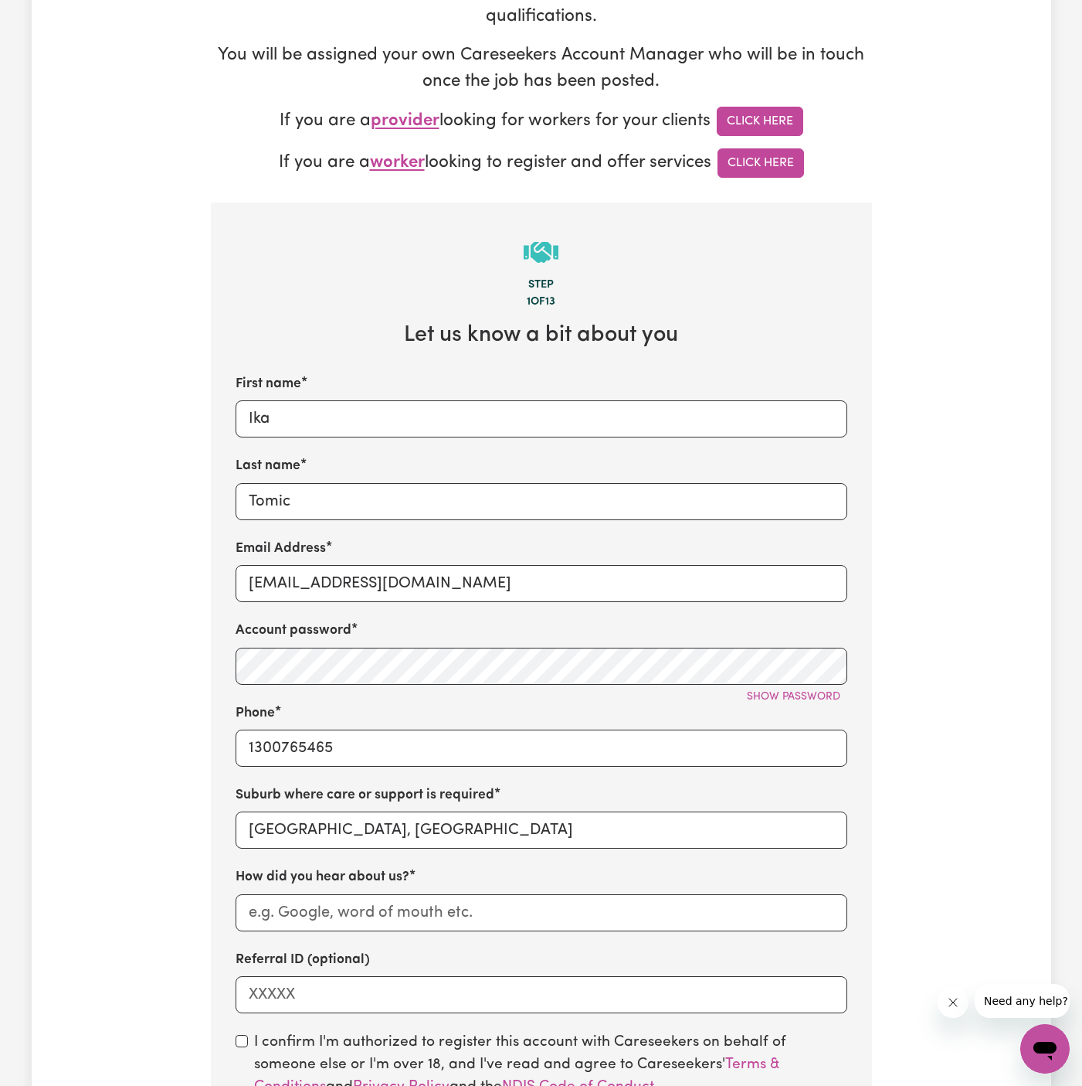
scroll to position [505, 0]
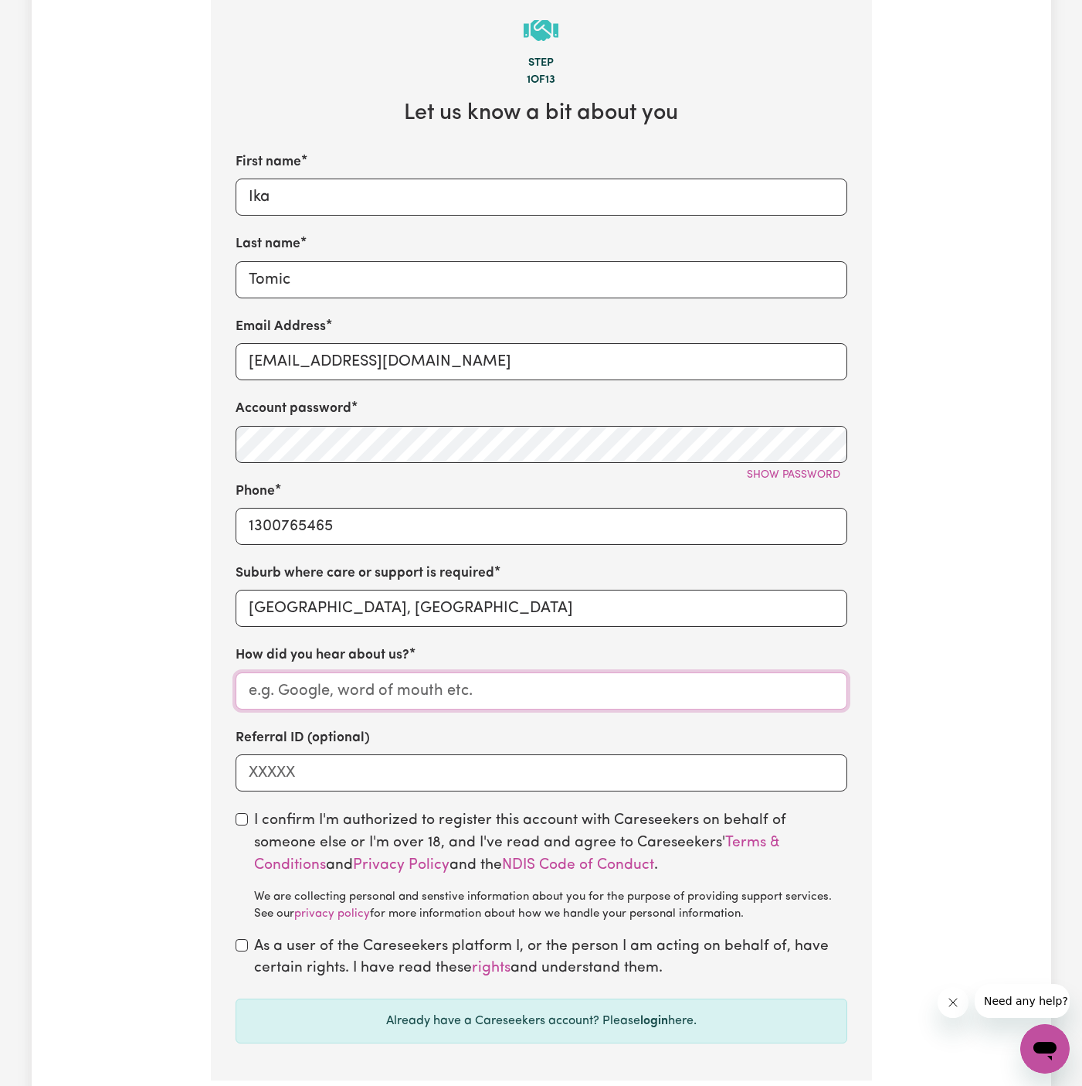
click at [479, 699] on input "How did you hear about us?" at bounding box center [542, 690] width 612 height 37
paste input "Vitality Club"
type input "Vitality Club"
drag, startPoint x: 236, startPoint y: 824, endPoint x: 240, endPoint y: 895, distance: 71.1
click at [236, 829] on div "I confirm I'm authorized to register this account with Careseekers on behalf of…" at bounding box center [542, 866] width 612 height 113
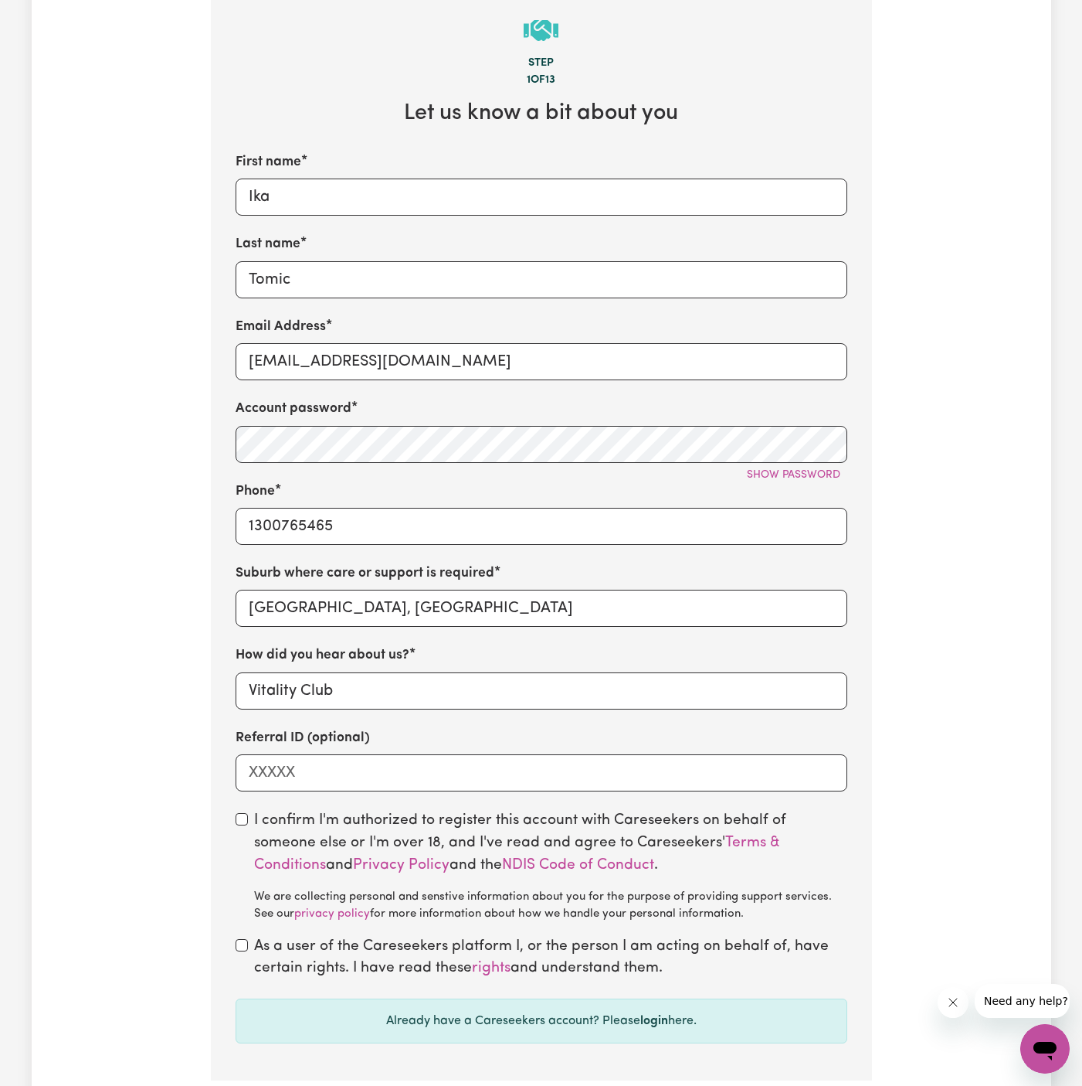
click at [248, 940] on div "As a user of the Careseekers platform I, or the person I am acting on behalf of…" at bounding box center [542, 958] width 612 height 45
click at [244, 817] on input "checkbox" at bounding box center [242, 819] width 12 height 12
checkbox input "true"
click at [242, 949] on input "checkbox" at bounding box center [242, 945] width 12 height 12
checkbox input "true"
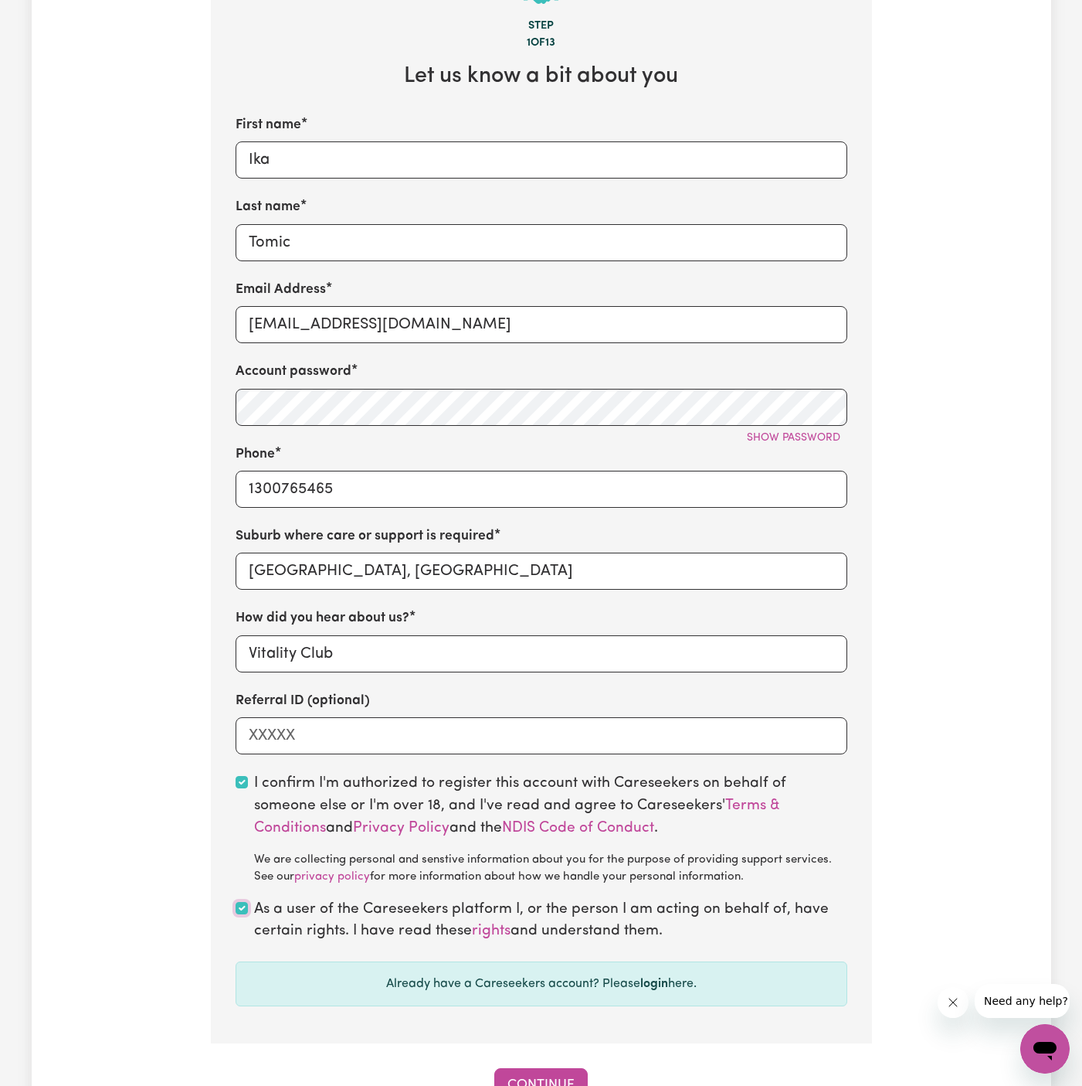
scroll to position [819, 0]
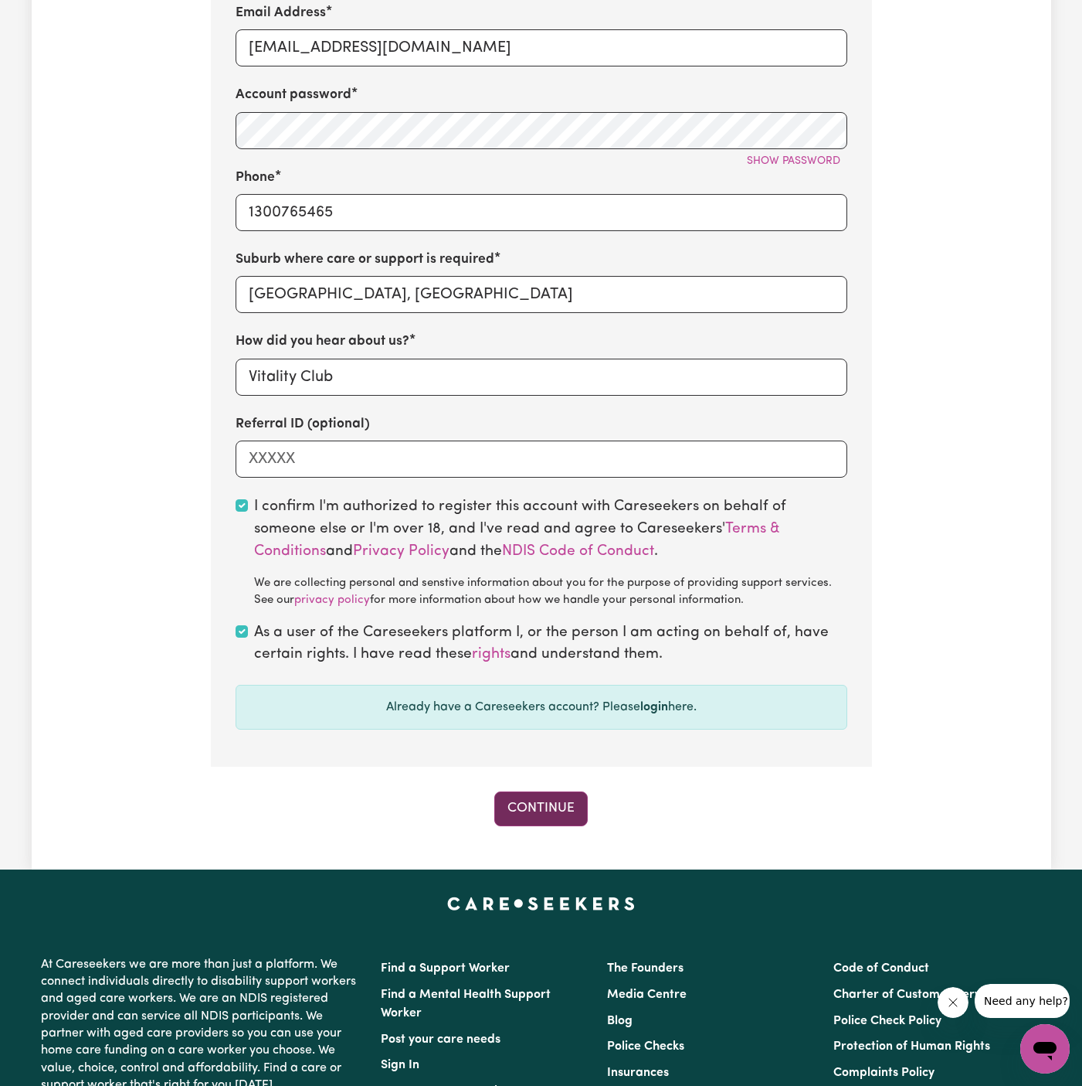
click at [565, 806] on button "Continue" at bounding box center [540, 808] width 93 height 34
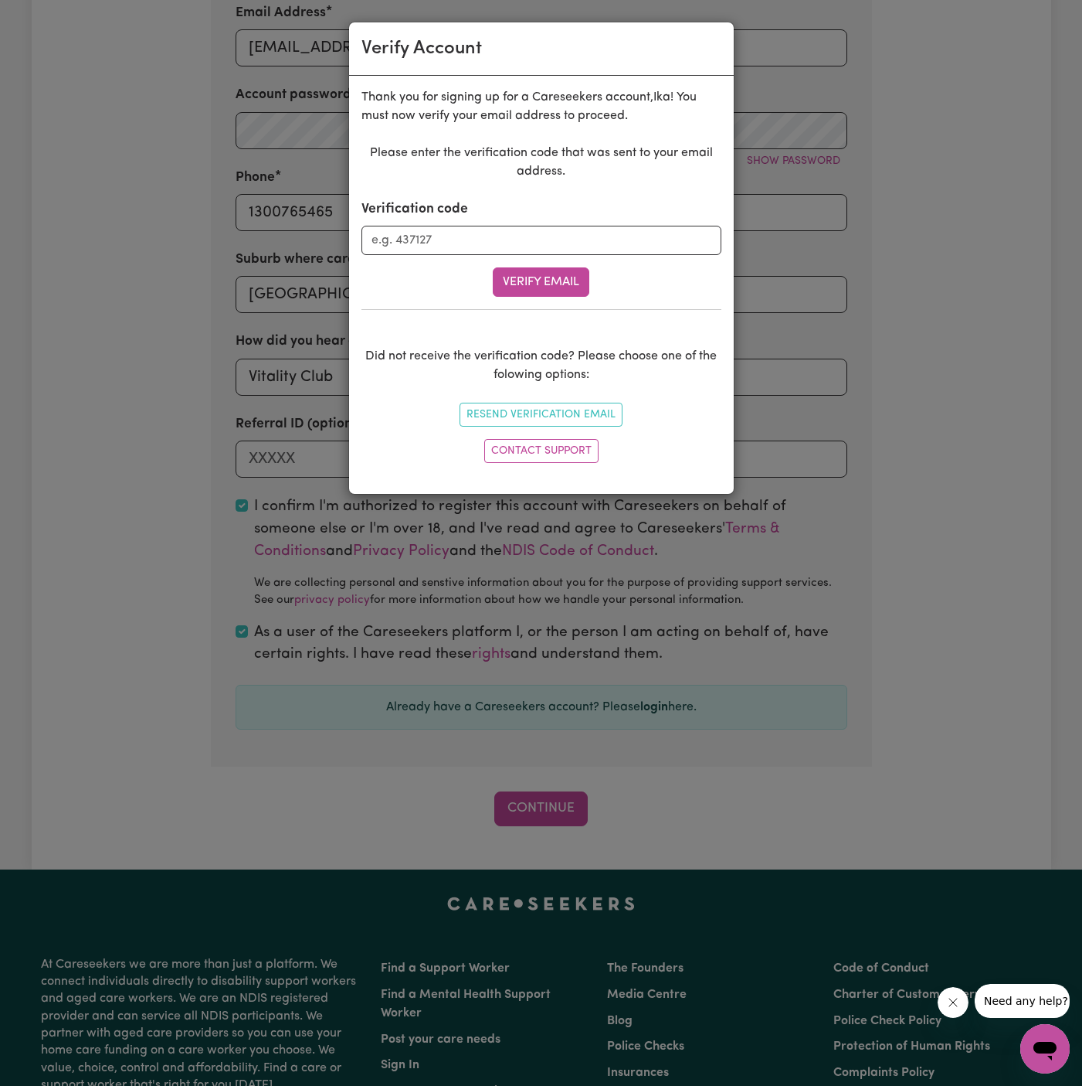
click at [393, 260] on form "Verification code Verify Email" at bounding box center [542, 247] width 360 height 97
click at [423, 242] on input "Verification code" at bounding box center [542, 240] width 360 height 29
paste input "777334"
type input "777334"
click at [511, 267] on button "Verify Email" at bounding box center [541, 281] width 97 height 29
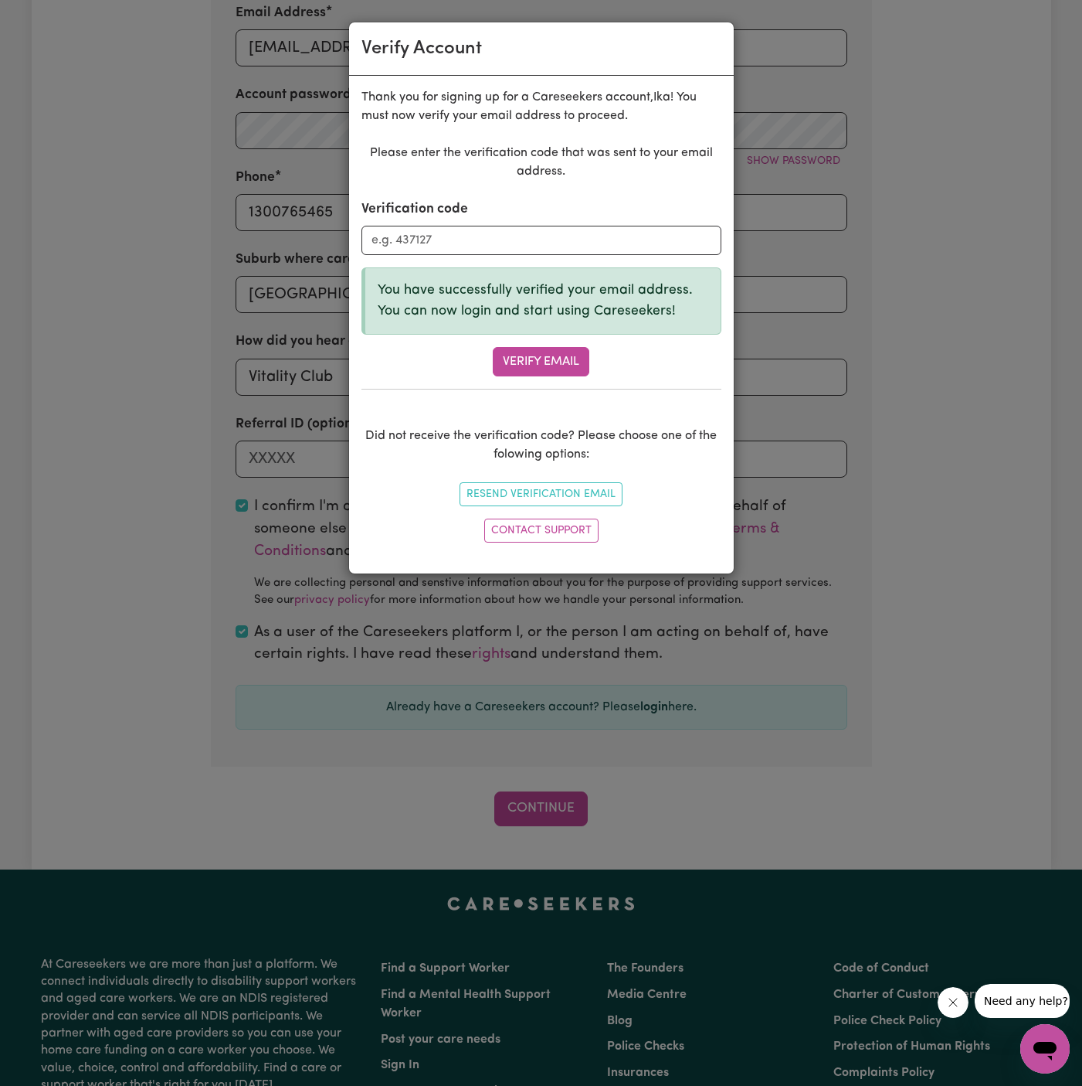
scroll to position [436, 0]
